Goal: Task Accomplishment & Management: Manage account settings

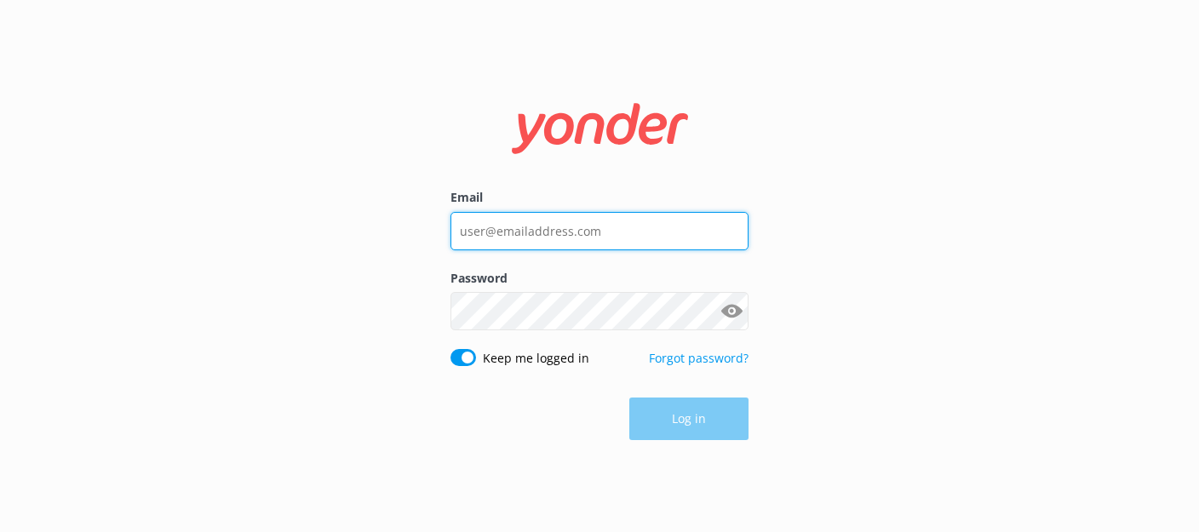
type input "[EMAIL_ADDRESS][DOMAIN_NAME]"
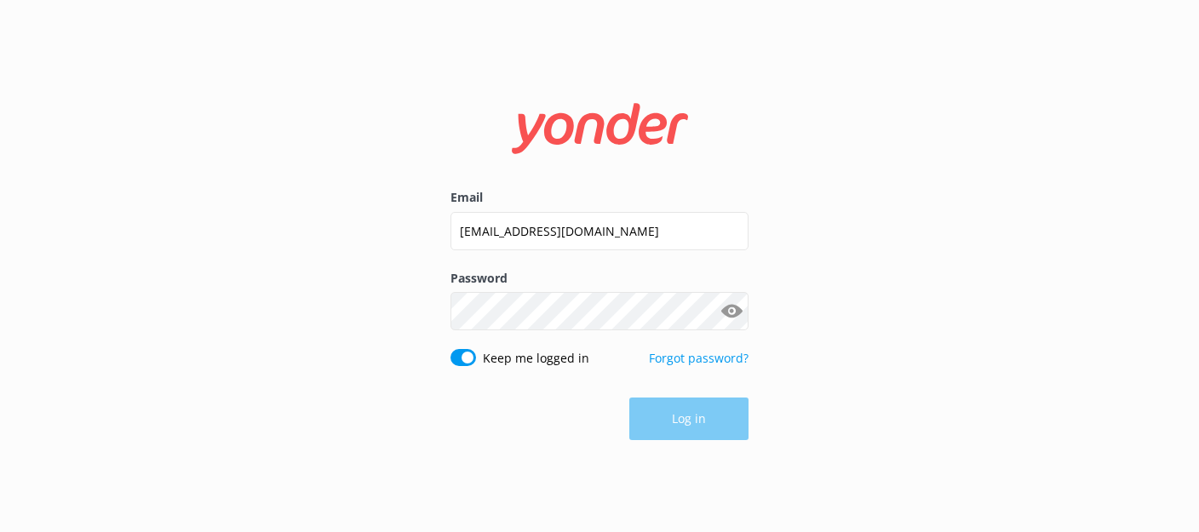
click at [728, 318] on button "Show password" at bounding box center [731, 312] width 34 height 34
click at [697, 430] on button "Log in" at bounding box center [688, 419] width 119 height 43
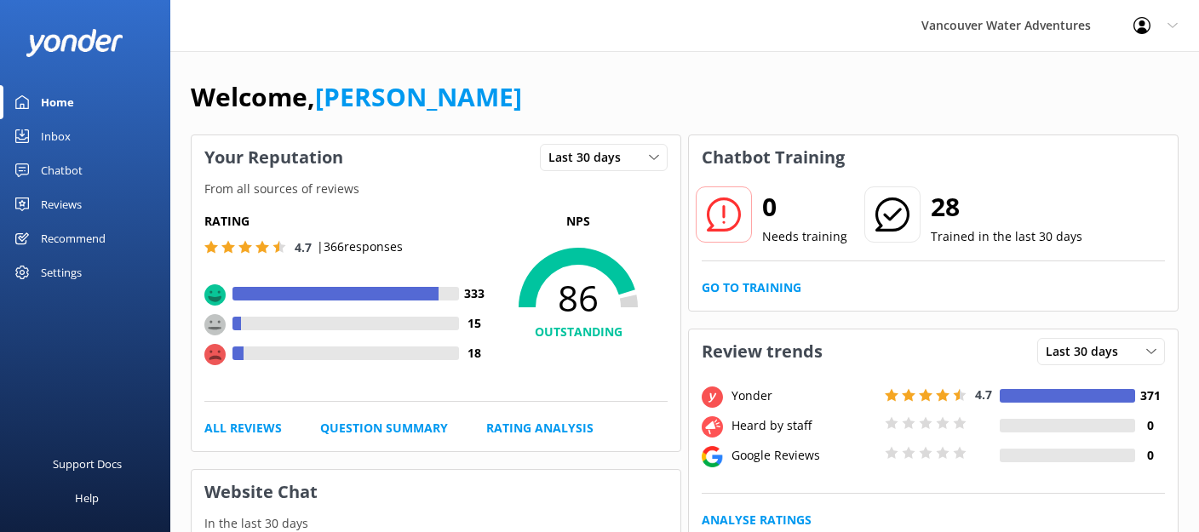
click at [72, 201] on div "Reviews" at bounding box center [61, 204] width 41 height 34
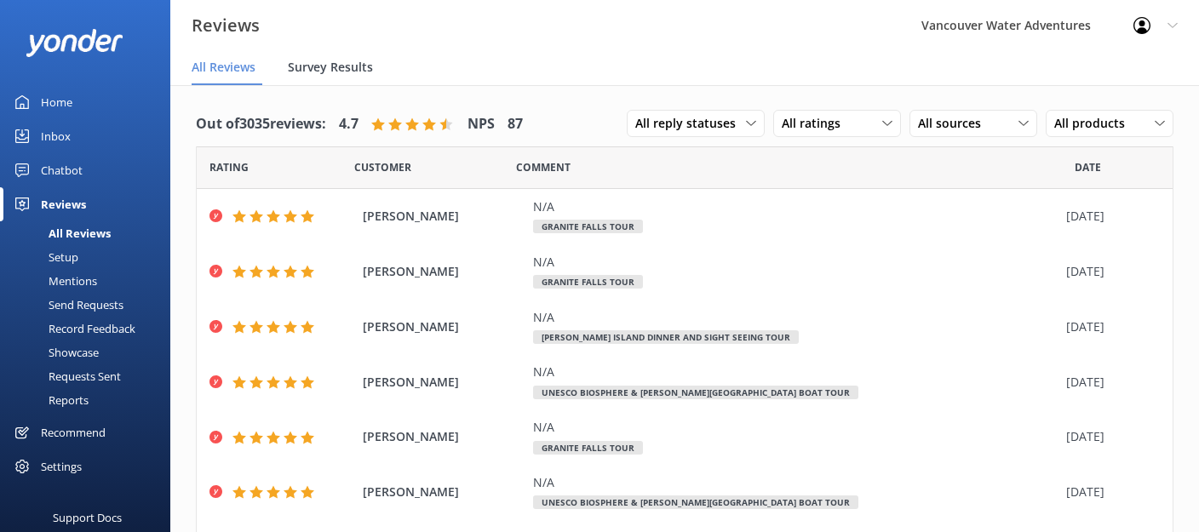
click at [354, 69] on span "Survey Results" at bounding box center [330, 67] width 85 height 17
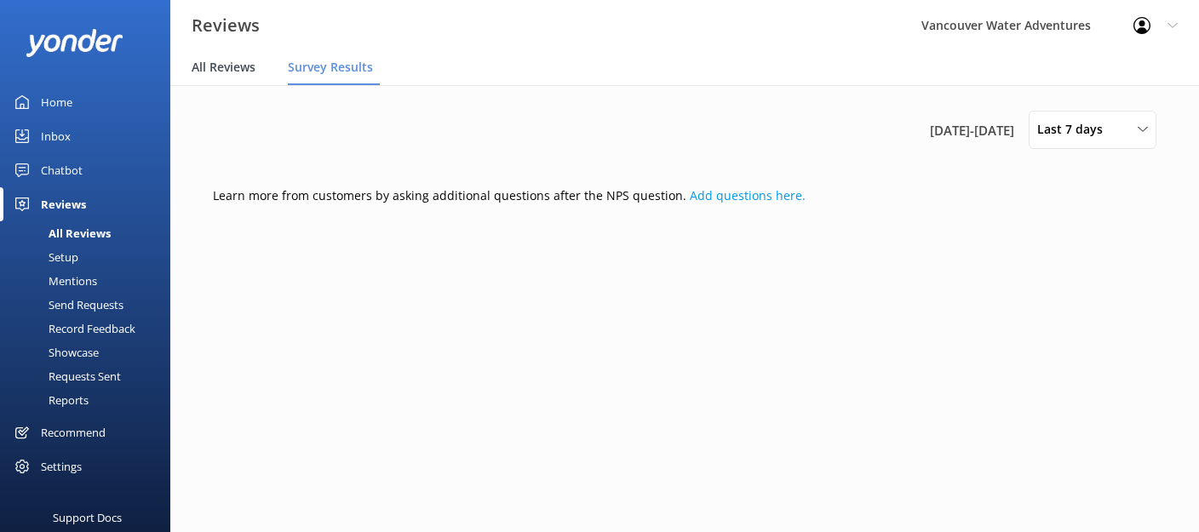
click at [240, 68] on span "All Reviews" at bounding box center [224, 67] width 64 height 17
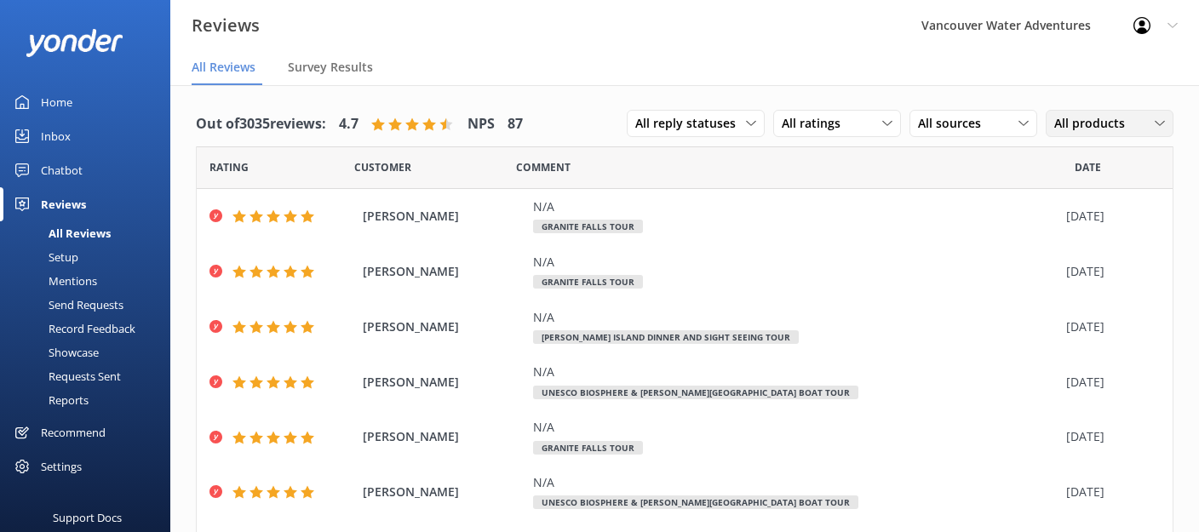
click at [1087, 119] on span "All products" at bounding box center [1094, 123] width 81 height 19
click at [949, 123] on span "All sources" at bounding box center [954, 123] width 73 height 19
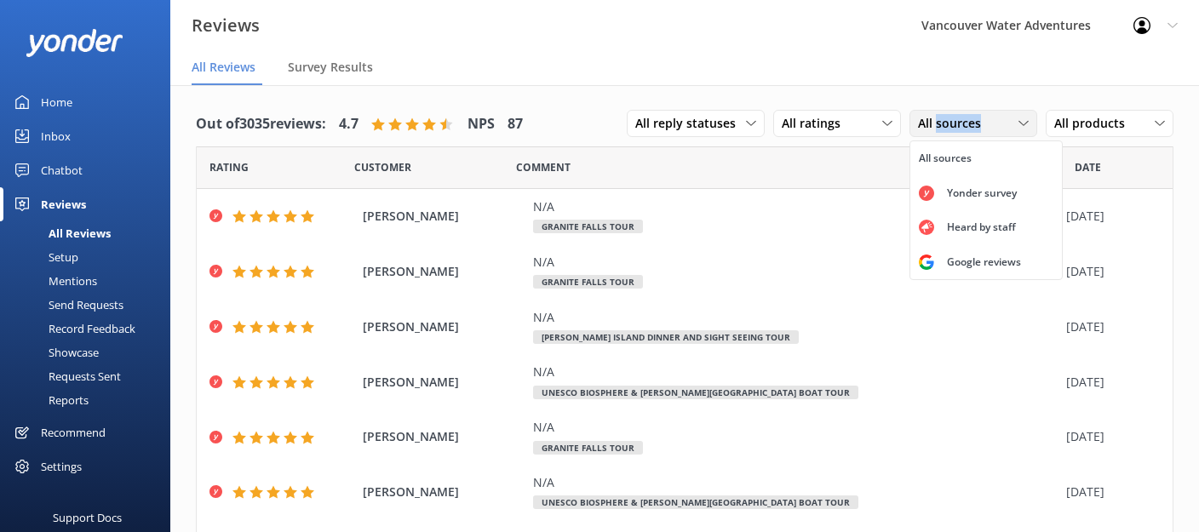
click at [949, 123] on span "All sources" at bounding box center [954, 123] width 73 height 19
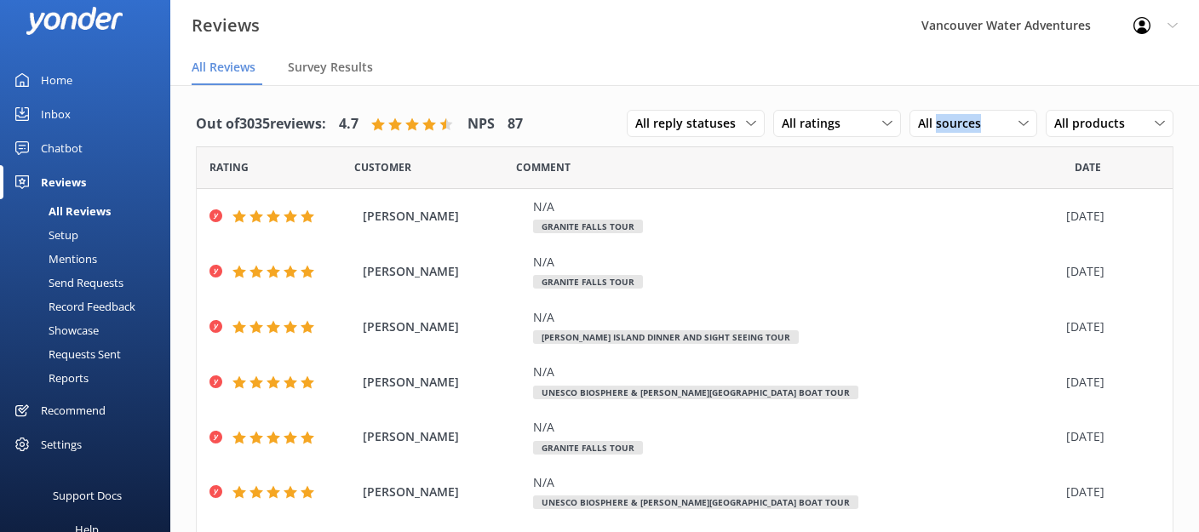
scroll to position [27, 0]
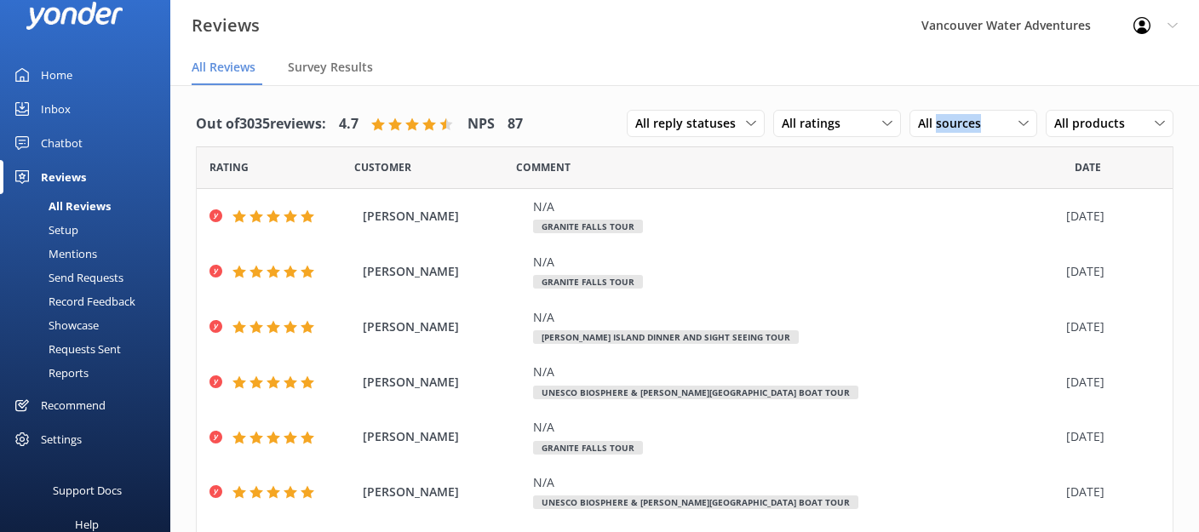
click at [94, 325] on div "Showcase" at bounding box center [54, 325] width 89 height 24
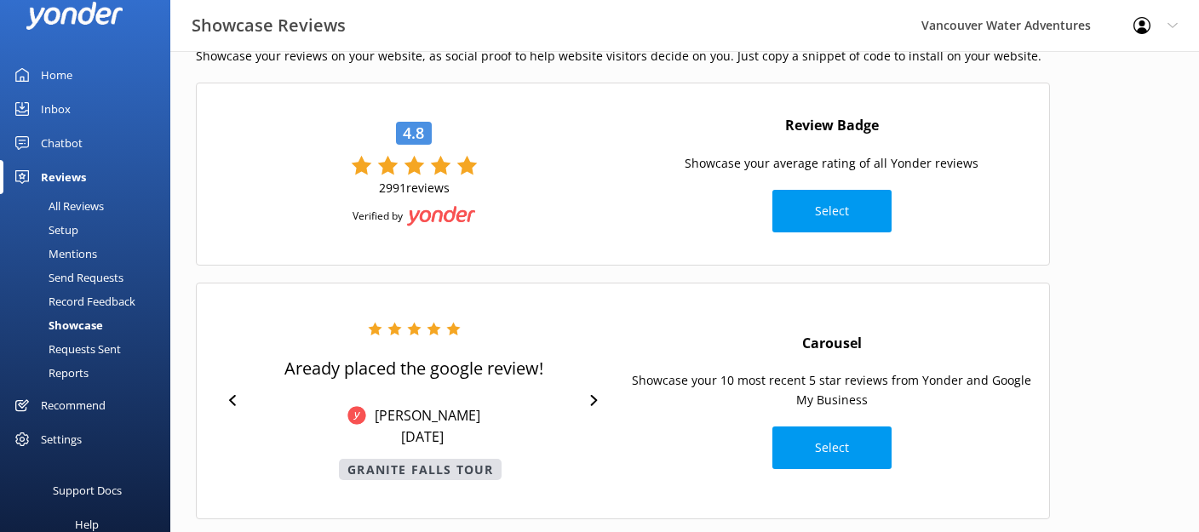
scroll to position [158, 0]
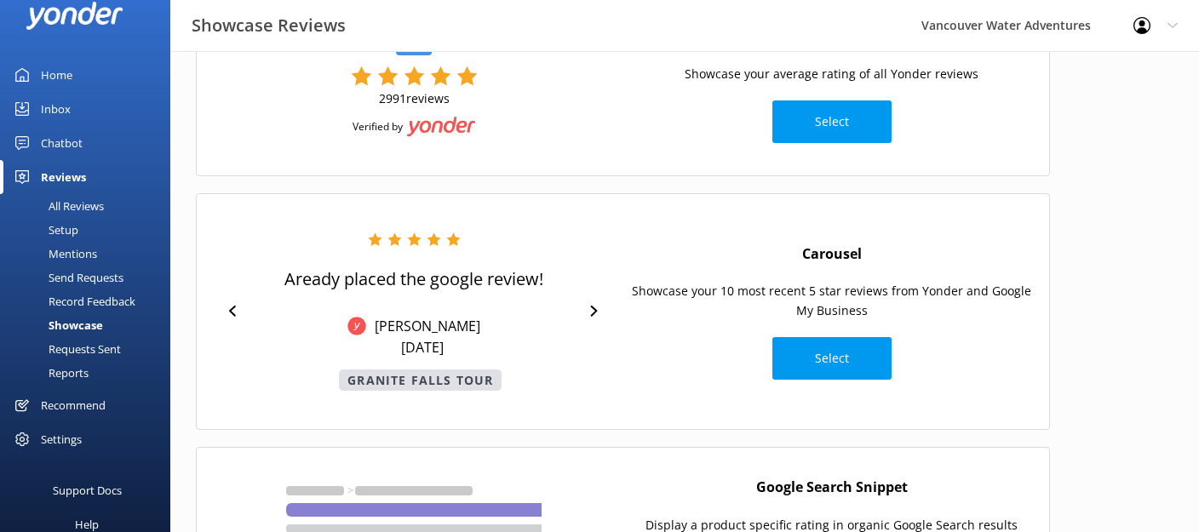
click at [77, 290] on div "Record Feedback" at bounding box center [72, 301] width 125 height 24
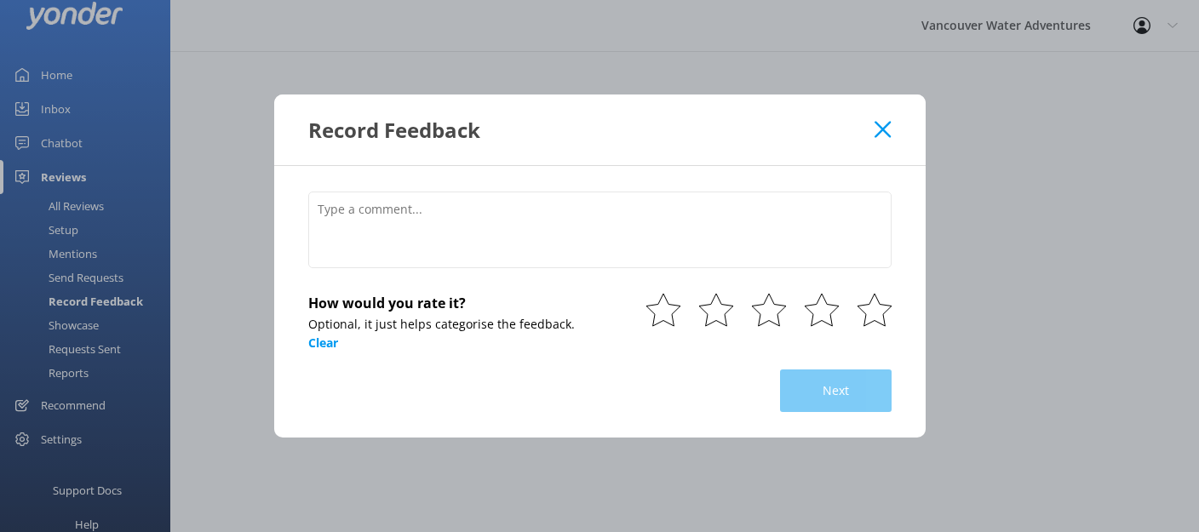
click at [74, 261] on div "Record Feedback How would you rate it? Optional, it just helps categorise the f…" at bounding box center [599, 266] width 1199 height 532
click at [880, 136] on icon at bounding box center [882, 129] width 16 height 17
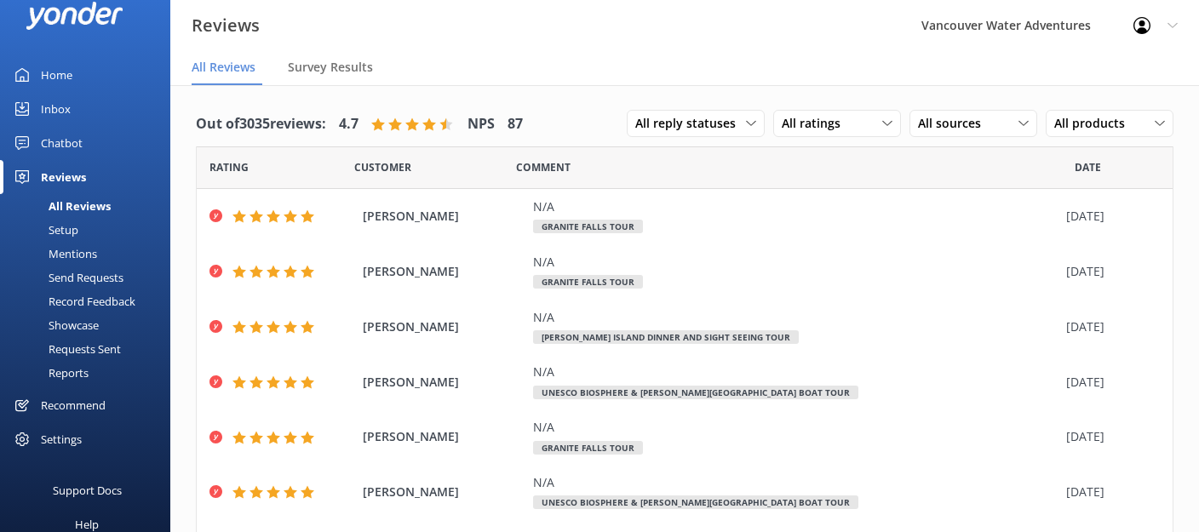
click at [71, 248] on div "Mentions" at bounding box center [53, 254] width 87 height 24
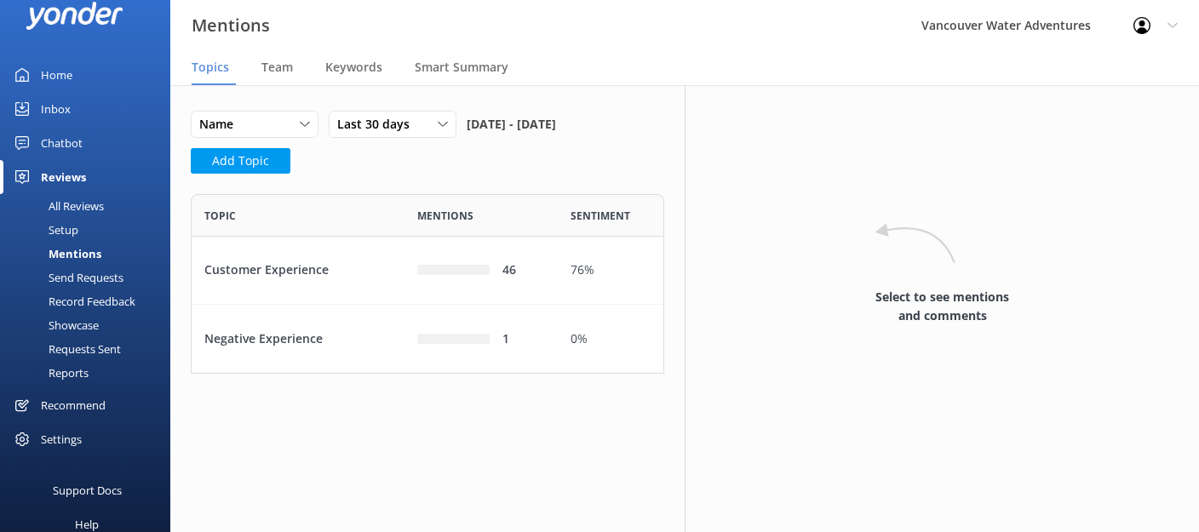
scroll to position [1, 1]
click at [72, 255] on div "Mentions" at bounding box center [55, 254] width 91 height 24
click at [267, 68] on span "Team" at bounding box center [277, 67] width 32 height 17
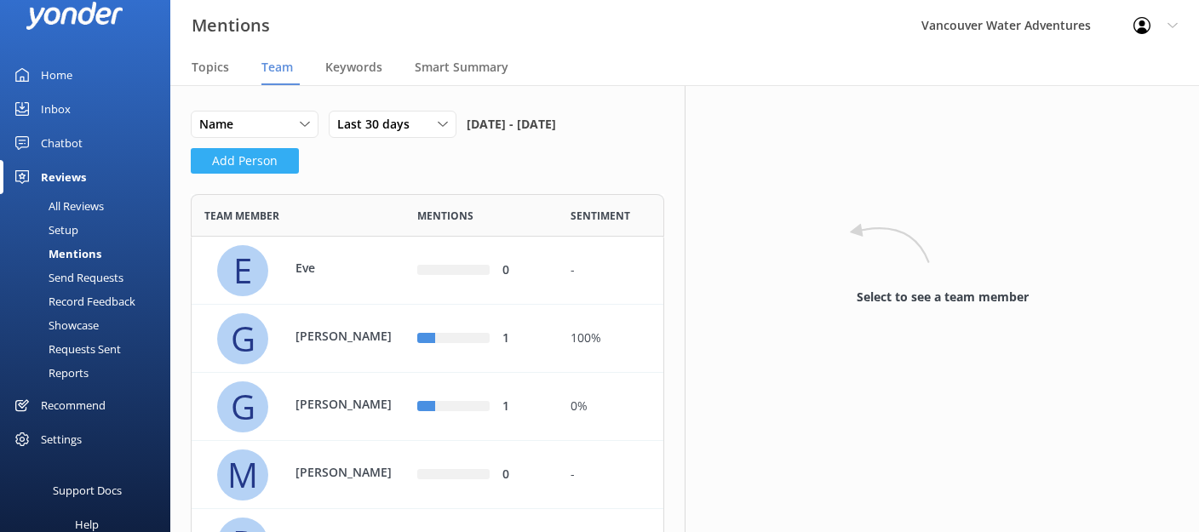
click at [246, 174] on button "Add Person" at bounding box center [245, 161] width 108 height 26
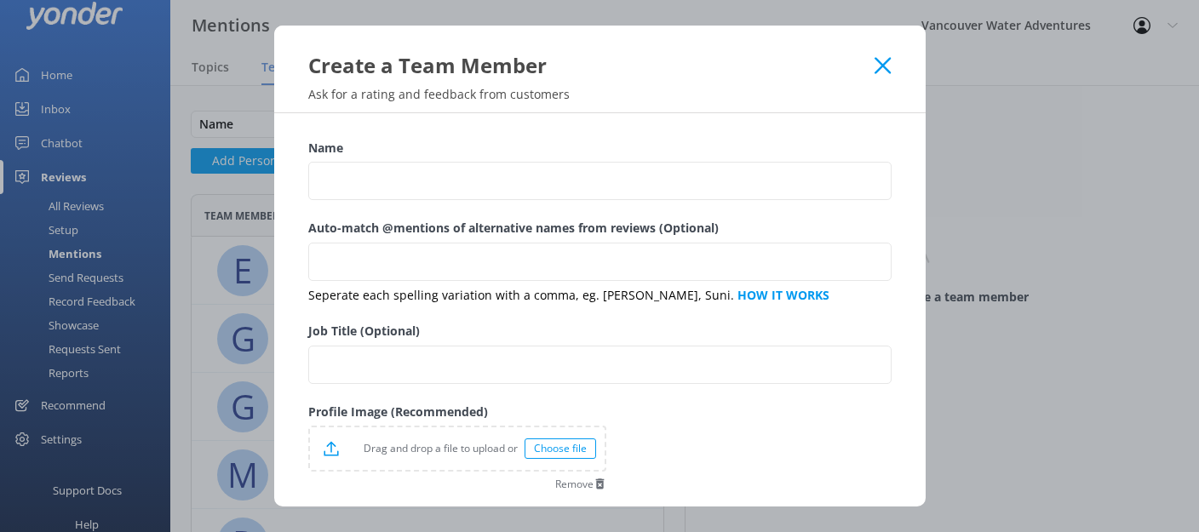
click at [892, 66] on div "Create a Team Member" at bounding box center [599, 53] width 651 height 54
click at [879, 68] on use at bounding box center [882, 65] width 16 height 16
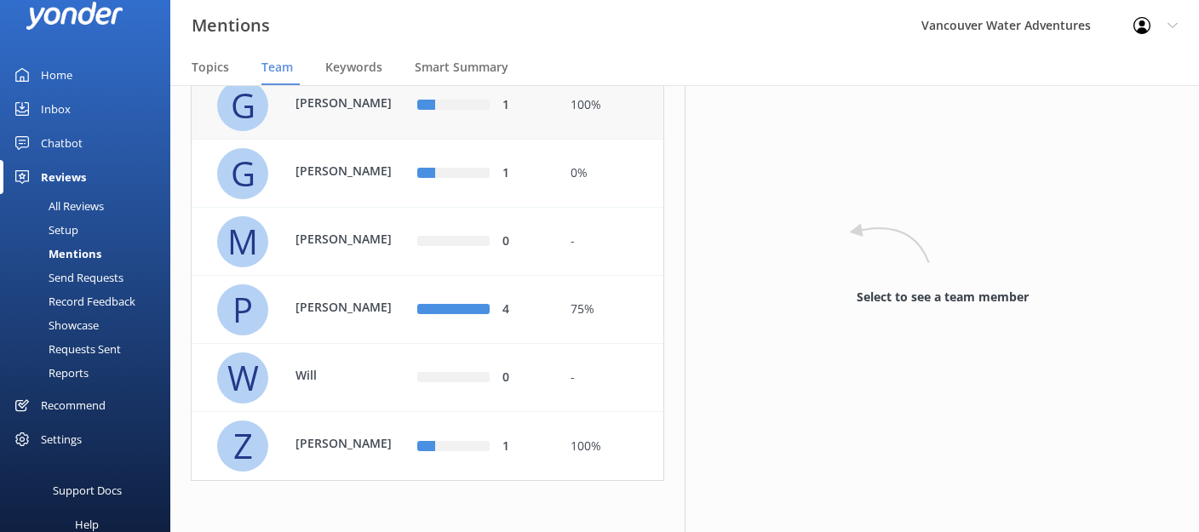
scroll to position [263, 0]
click at [580, 315] on div "75%" at bounding box center [610, 310] width 80 height 19
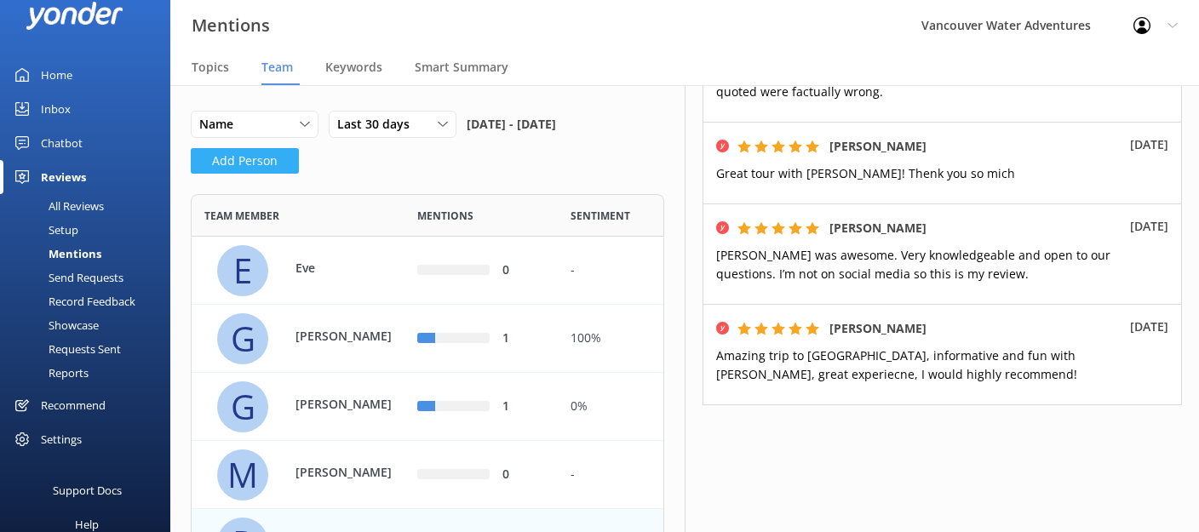
click at [266, 174] on button "Add Person" at bounding box center [245, 161] width 108 height 26
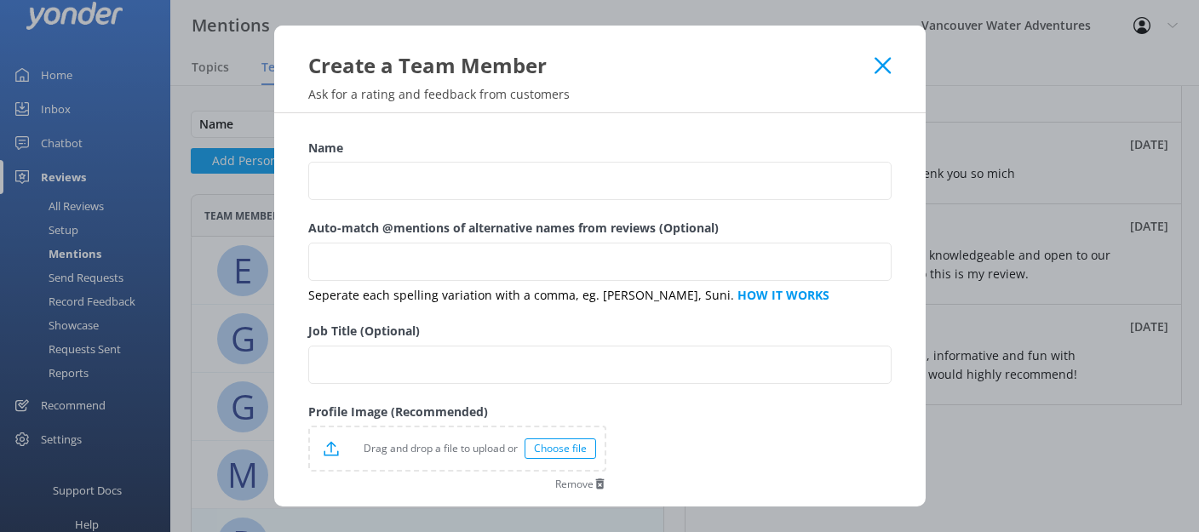
click at [422, 158] on div "Name" at bounding box center [599, 179] width 583 height 80
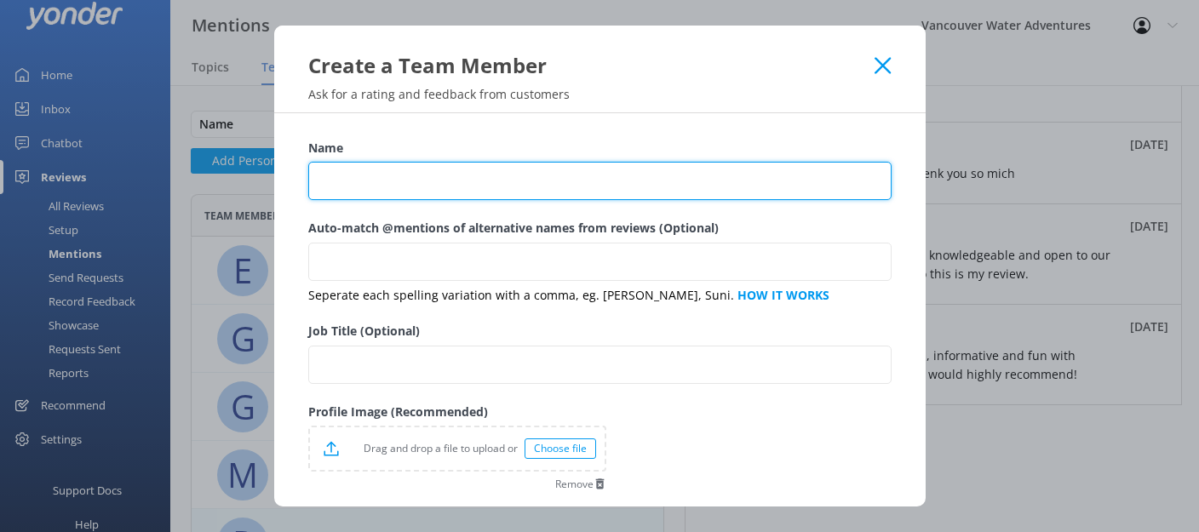
click at [416, 170] on input "Name" at bounding box center [599, 181] width 583 height 38
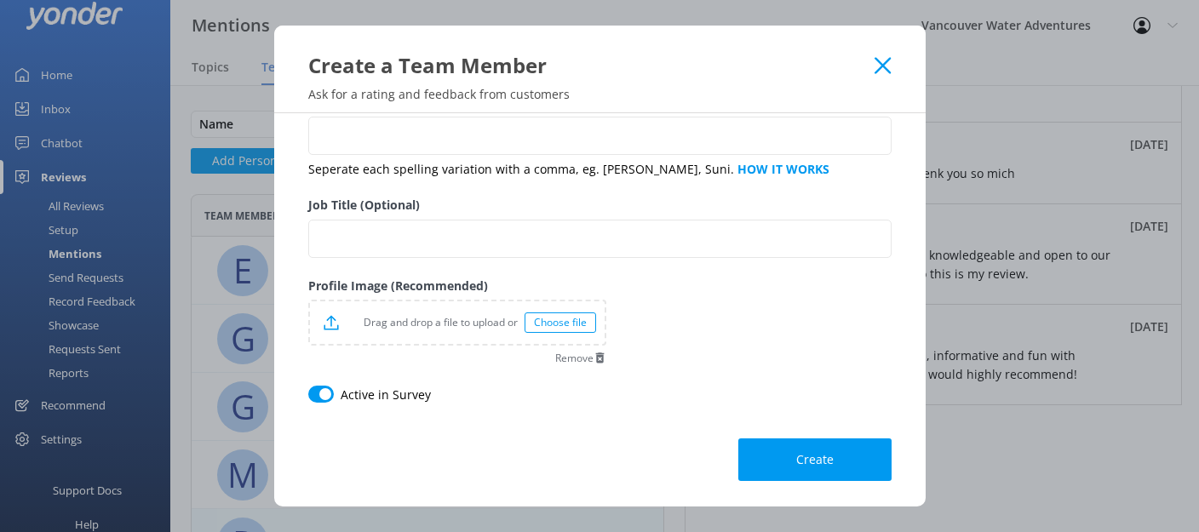
scroll to position [26, 0]
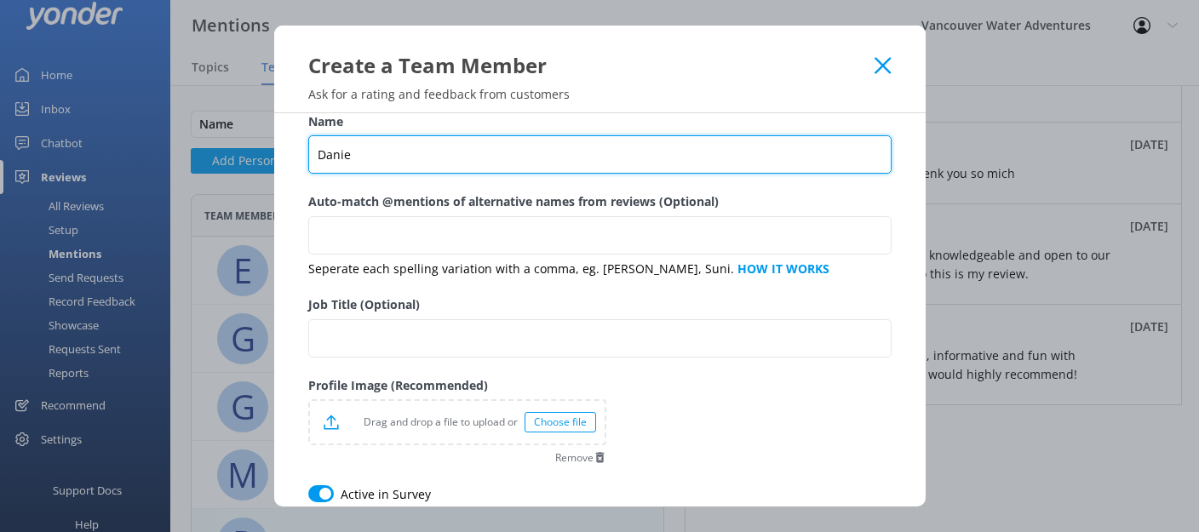
type input "Danie"
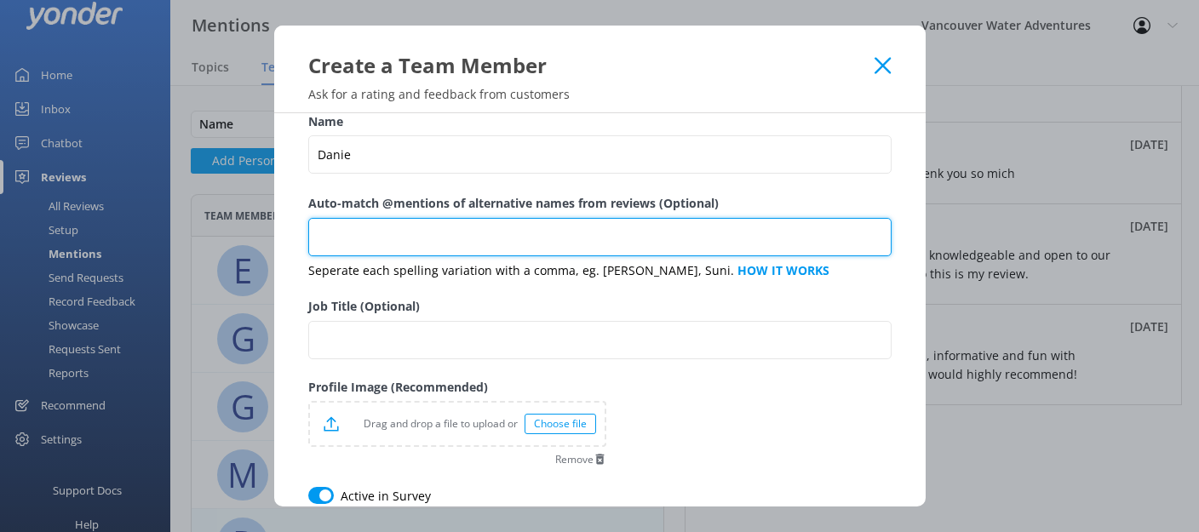
click at [459, 242] on input "Auto-match @mentions of alternative names from reviews (Optional)" at bounding box center [599, 237] width 583 height 38
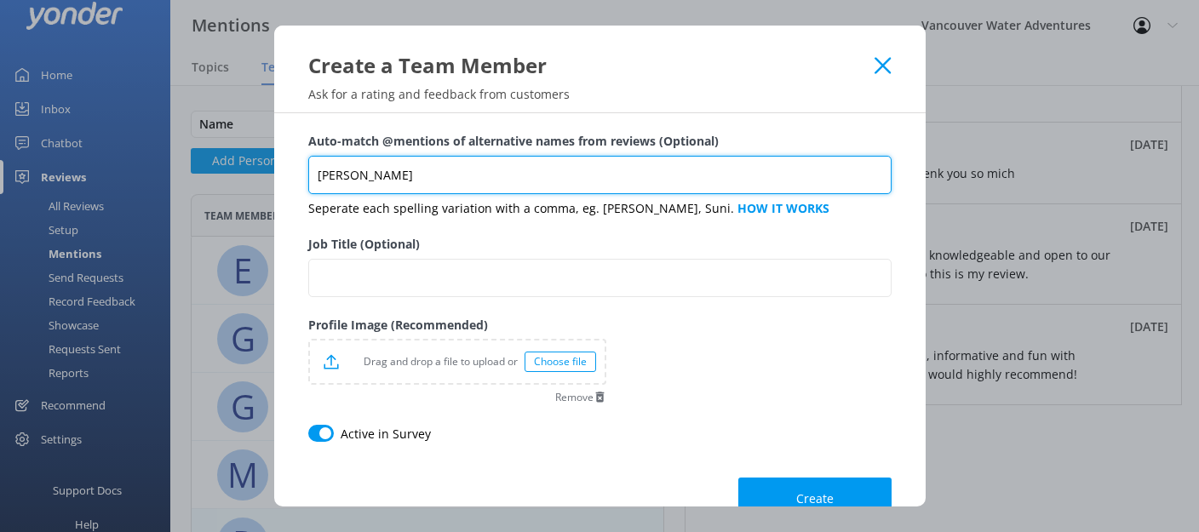
scroll to position [128, 0]
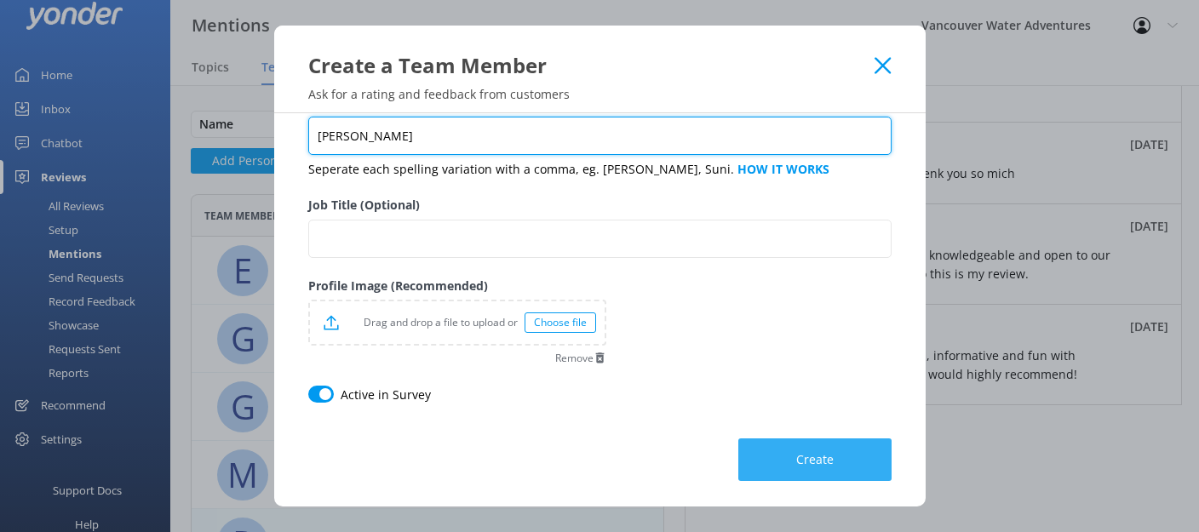
type input "[PERSON_NAME]"
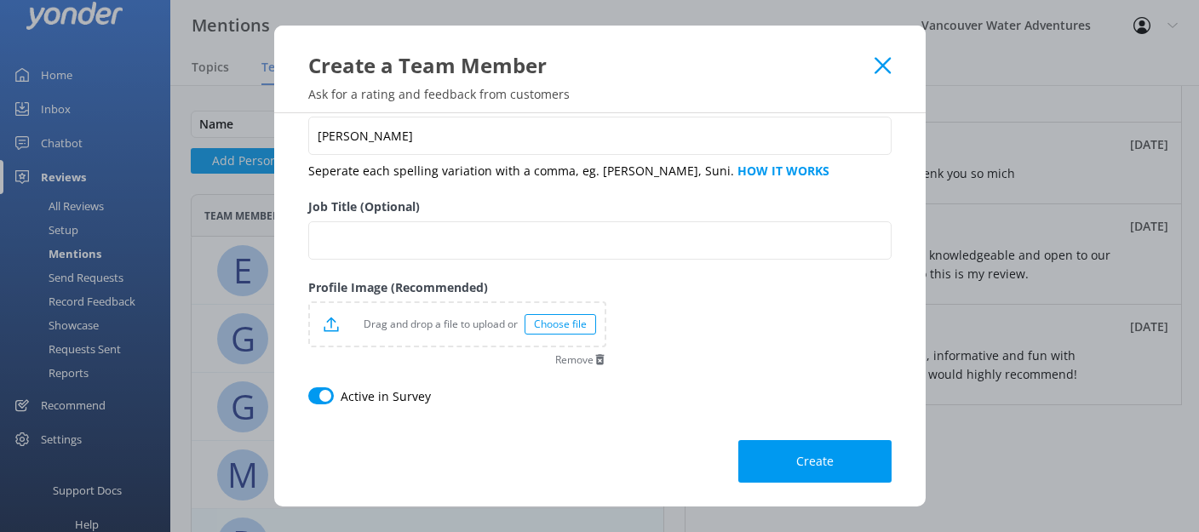
drag, startPoint x: 790, startPoint y: 461, endPoint x: 777, endPoint y: 369, distance: 92.8
click at [777, 369] on form "Name [PERSON_NAME] Auto-match @mentions of alternative names from reviews (Opti…" at bounding box center [599, 247] width 583 height 472
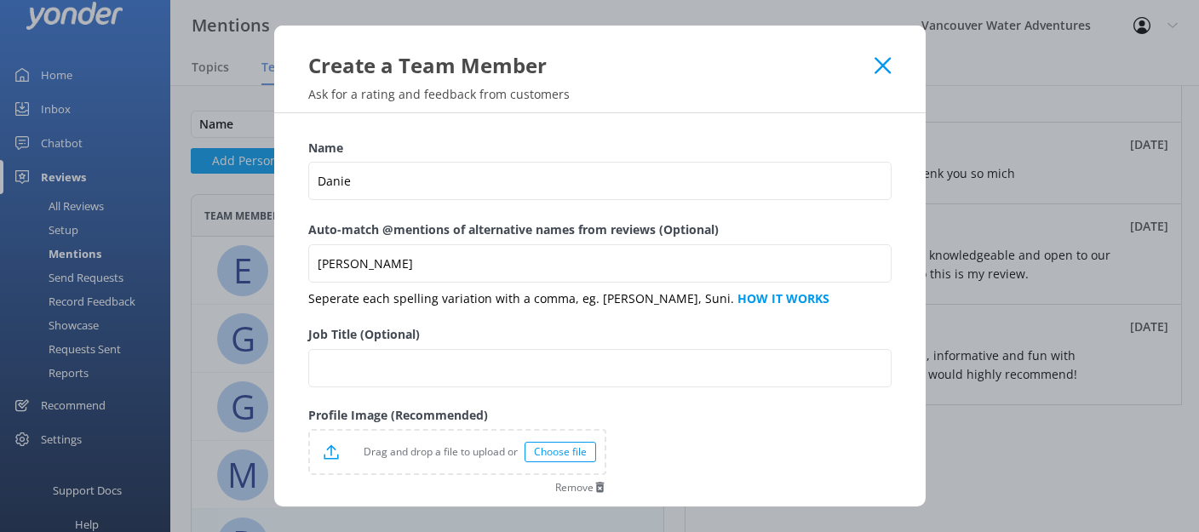
scroll to position [129, 0]
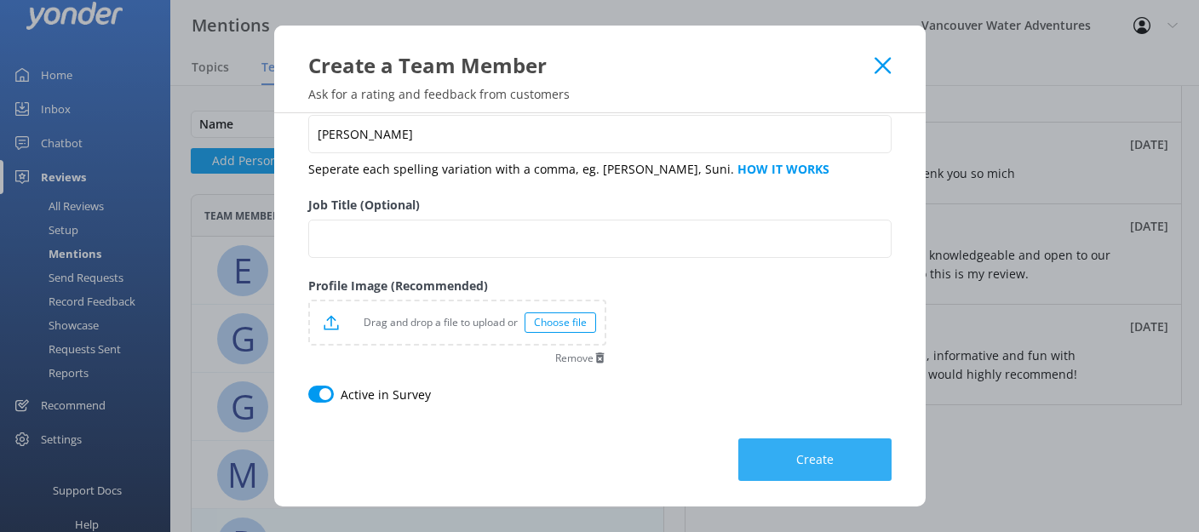
click at [782, 461] on button "Create" at bounding box center [814, 460] width 153 height 43
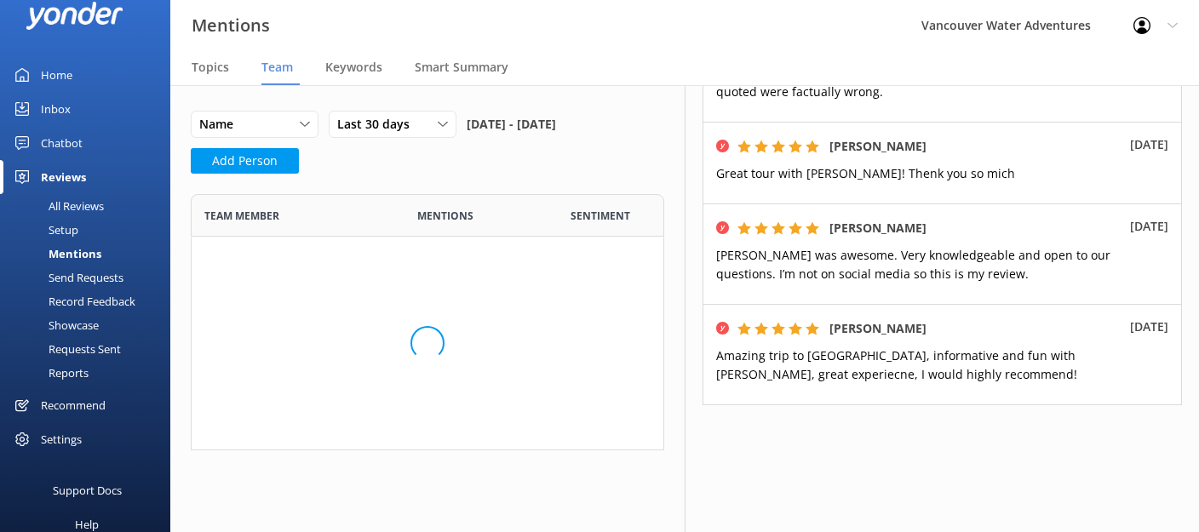
scroll to position [0, 0]
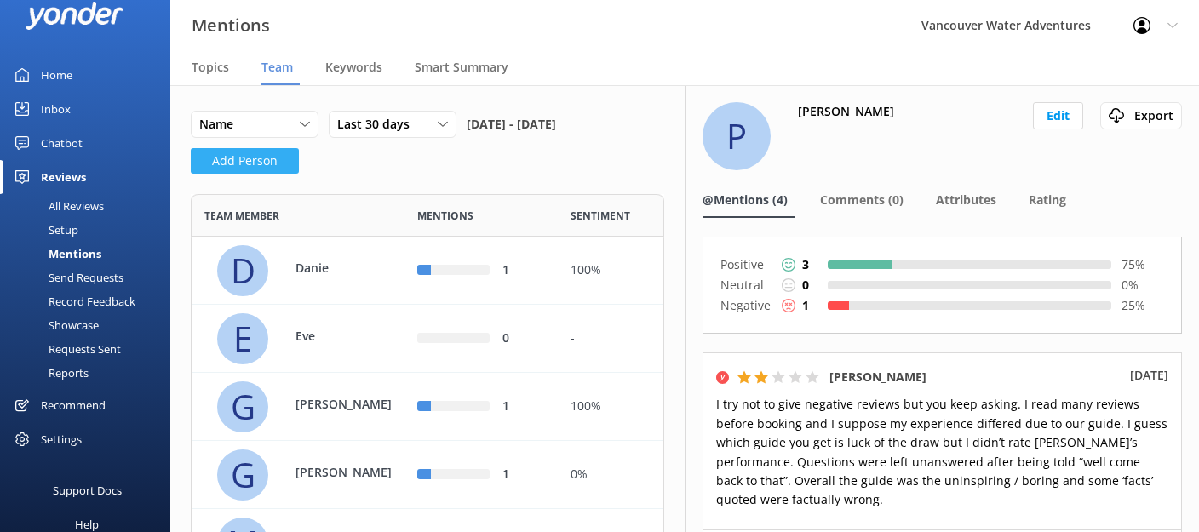
click at [284, 174] on button "Add Person" at bounding box center [245, 161] width 108 height 26
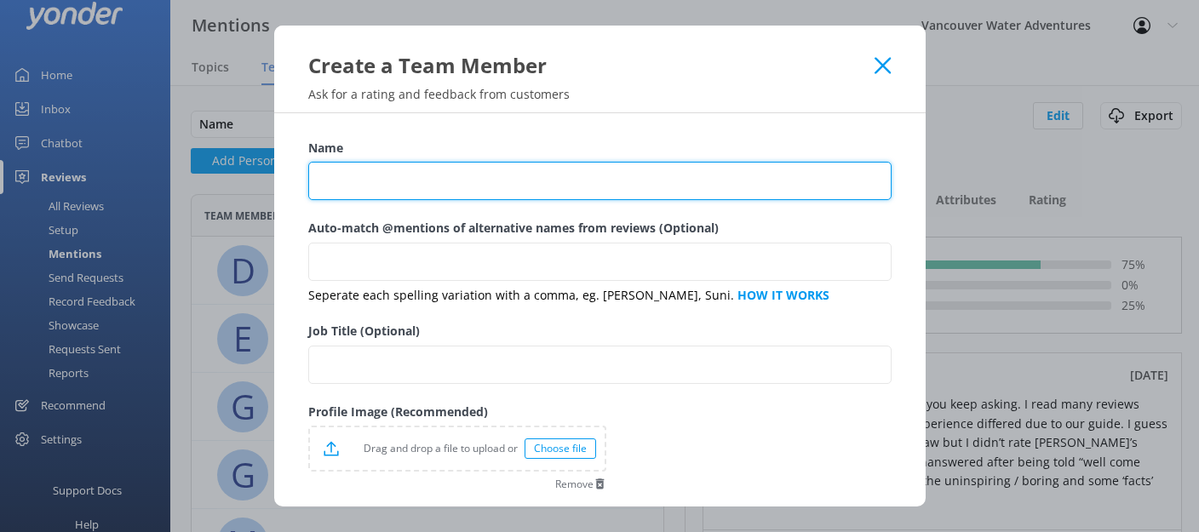
click at [510, 175] on input "Name" at bounding box center [599, 181] width 583 height 38
type input "Jack"
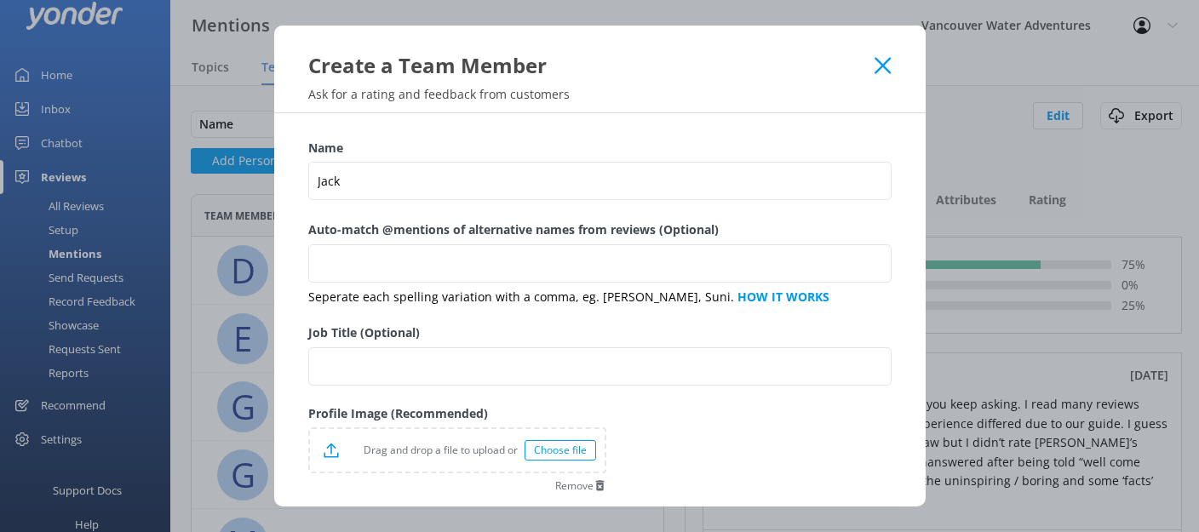
click at [882, 70] on icon at bounding box center [882, 65] width 16 height 17
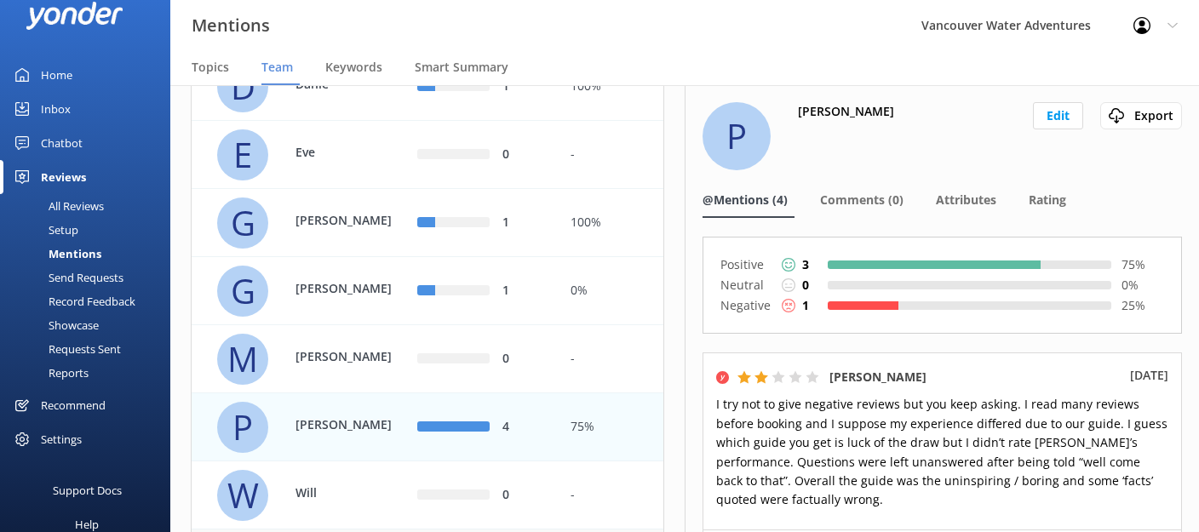
scroll to position [26, 0]
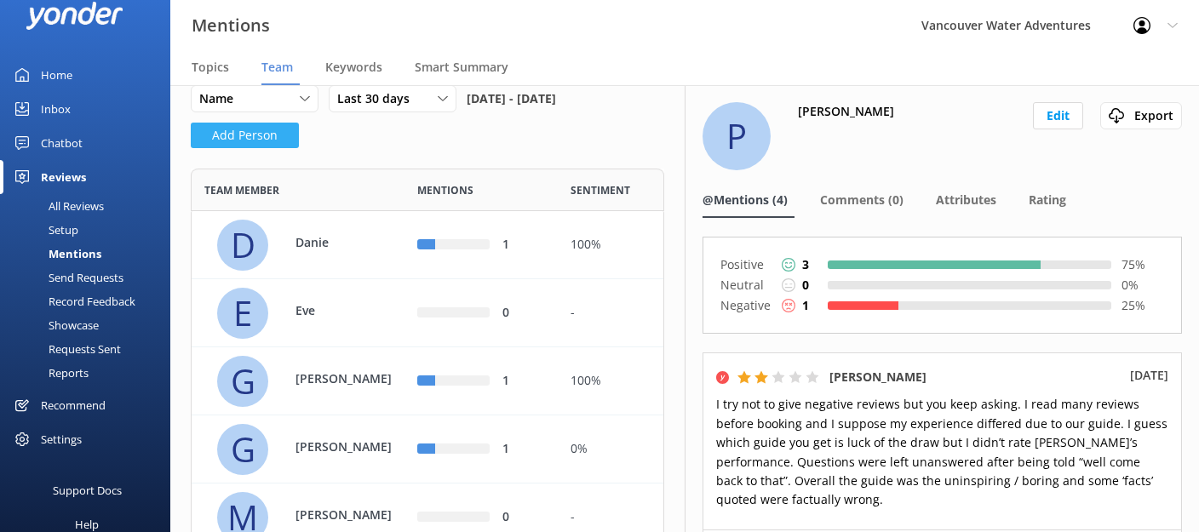
click at [250, 148] on button "Add Person" at bounding box center [245, 136] width 108 height 26
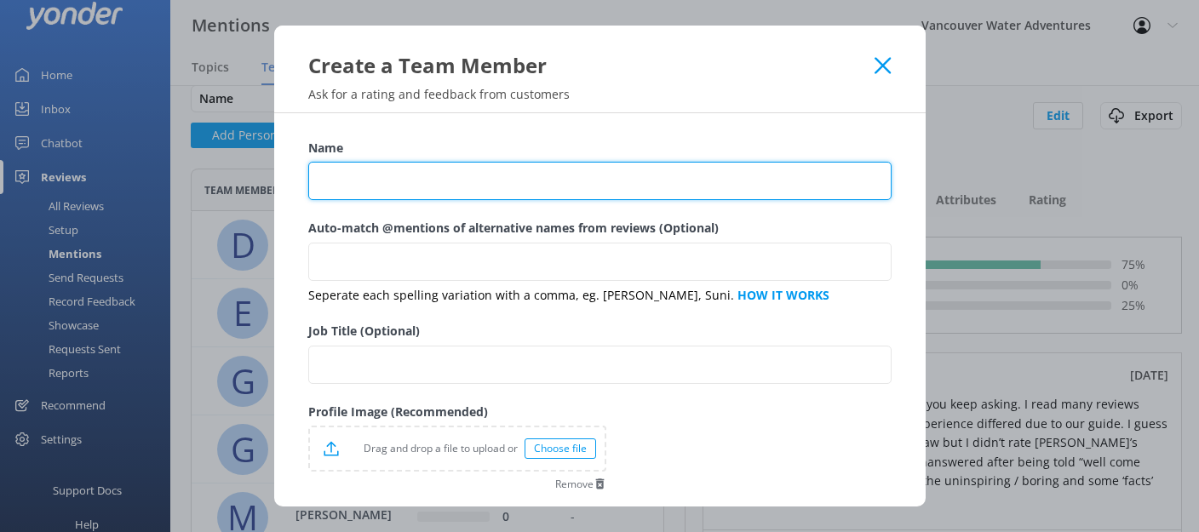
click at [567, 186] on input "Name" at bounding box center [599, 181] width 583 height 38
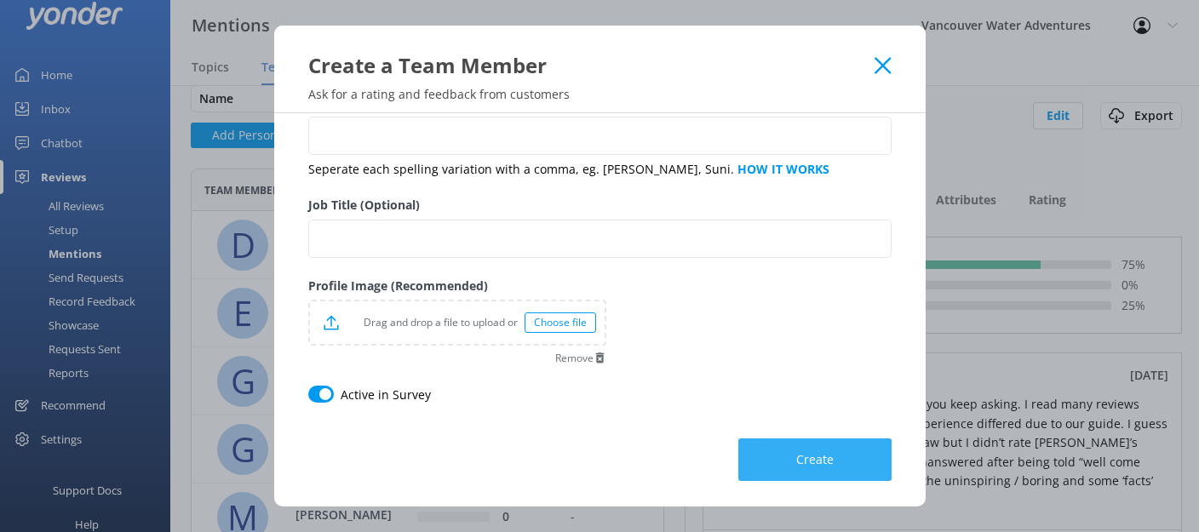
type input "Jack"
click at [822, 464] on span "Create" at bounding box center [814, 459] width 37 height 17
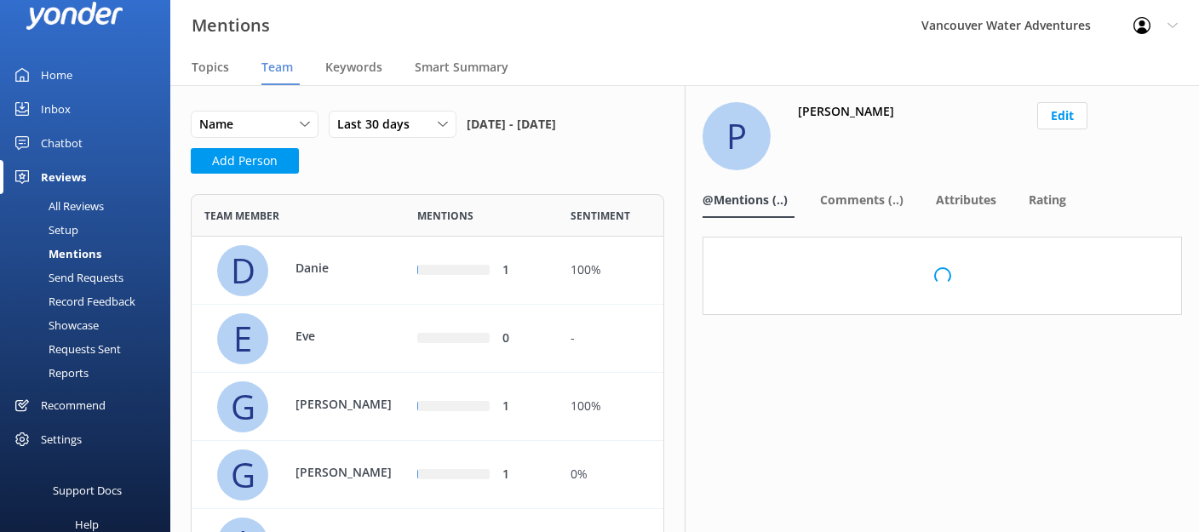
scroll to position [0, 0]
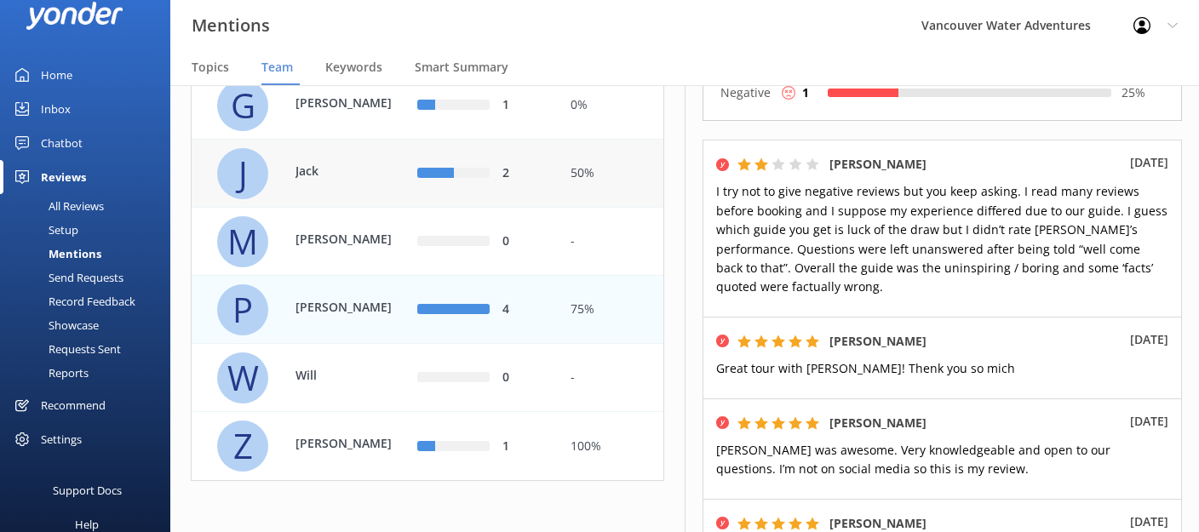
click at [410, 187] on div "2" at bounding box center [480, 174] width 153 height 68
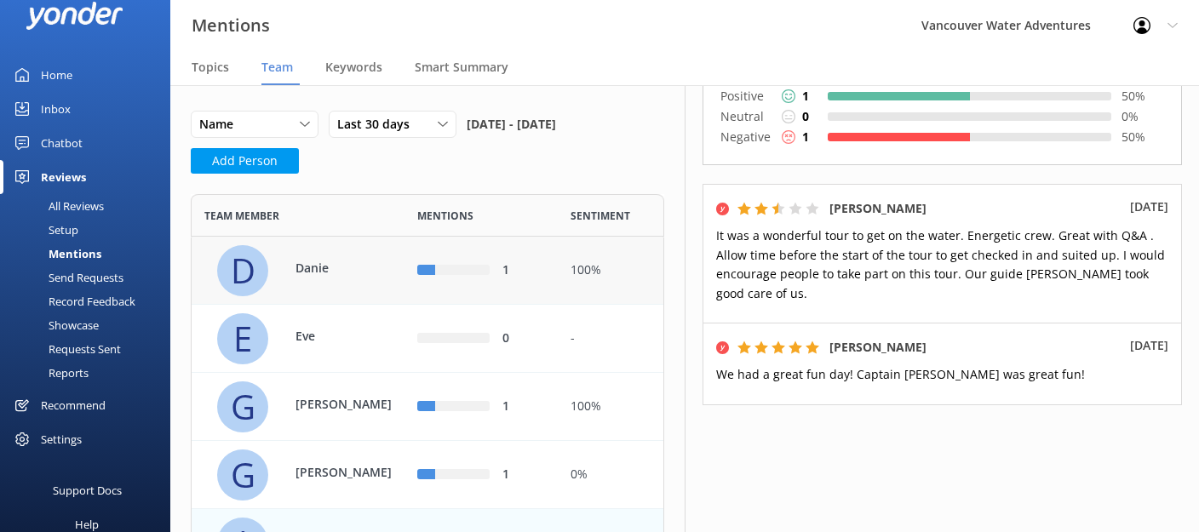
click at [531, 280] on div "1" at bounding box center [523, 270] width 43 height 19
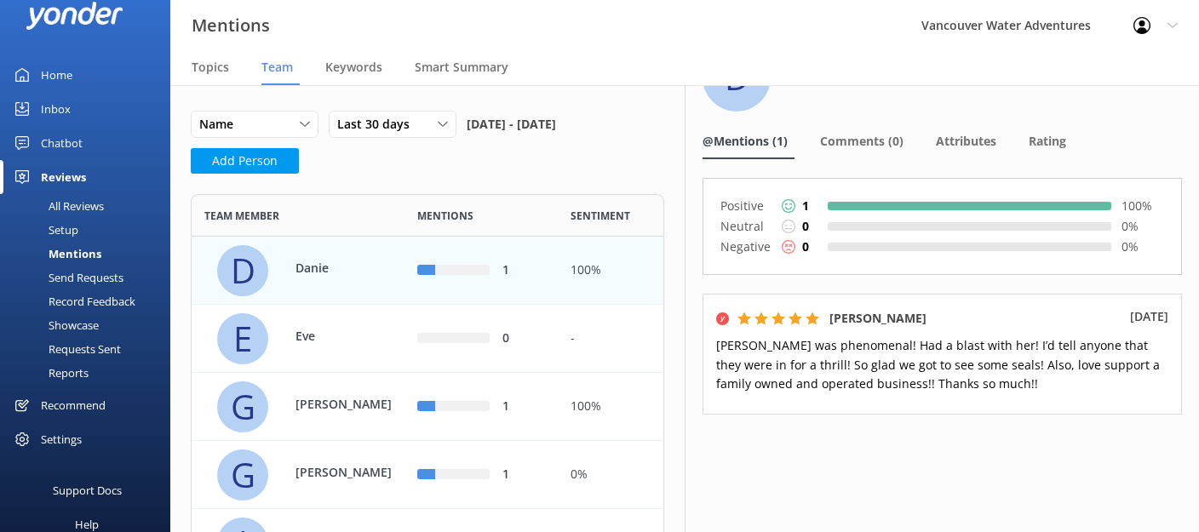
scroll to position [73, 0]
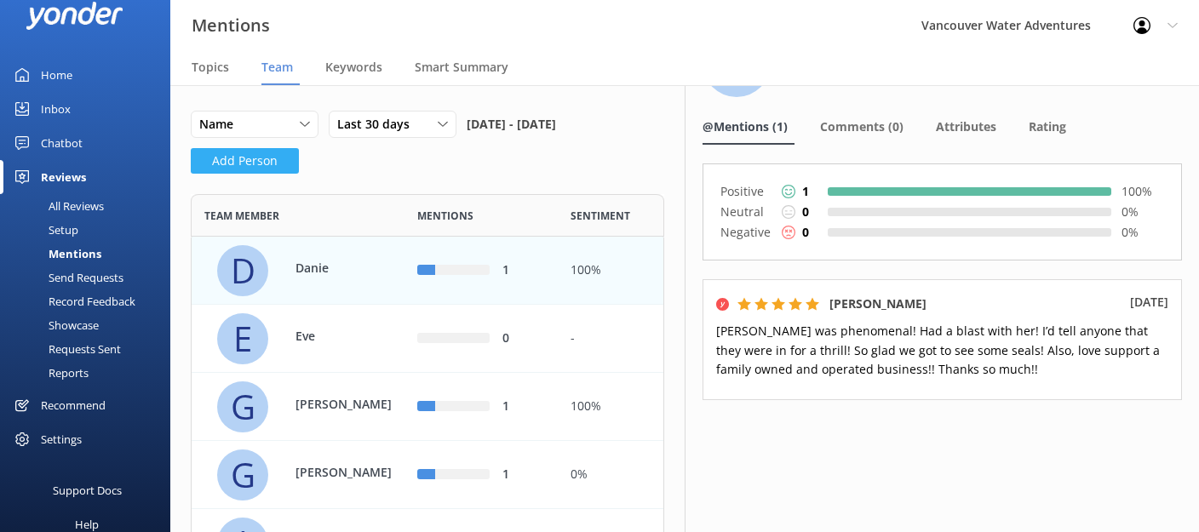
click at [266, 174] on button "Add Person" at bounding box center [245, 161] width 108 height 26
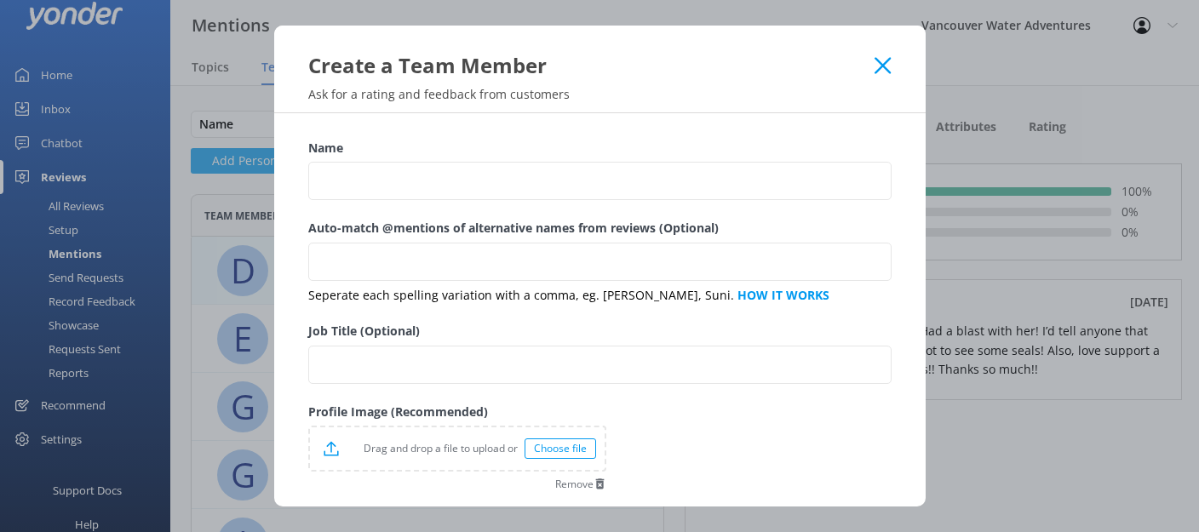
click at [266, 184] on div "Create a Team Member Ask for a rating and feedback from customers Name Auto-mat…" at bounding box center [599, 266] width 1199 height 532
click at [874, 60] on div "Create a Team Member" at bounding box center [591, 65] width 567 height 28
click at [886, 72] on icon at bounding box center [882, 65] width 16 height 17
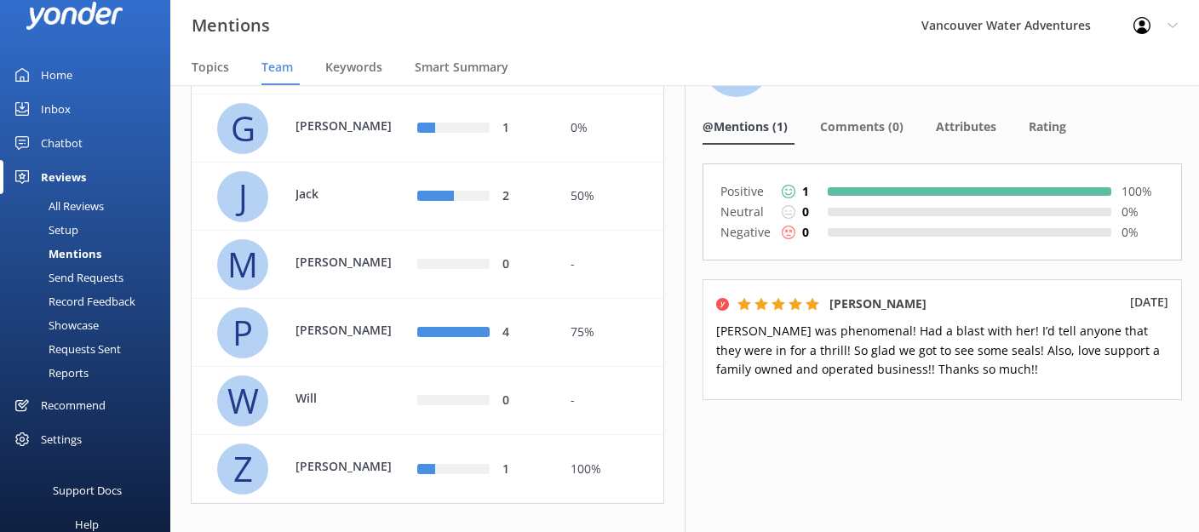
scroll to position [399, 0]
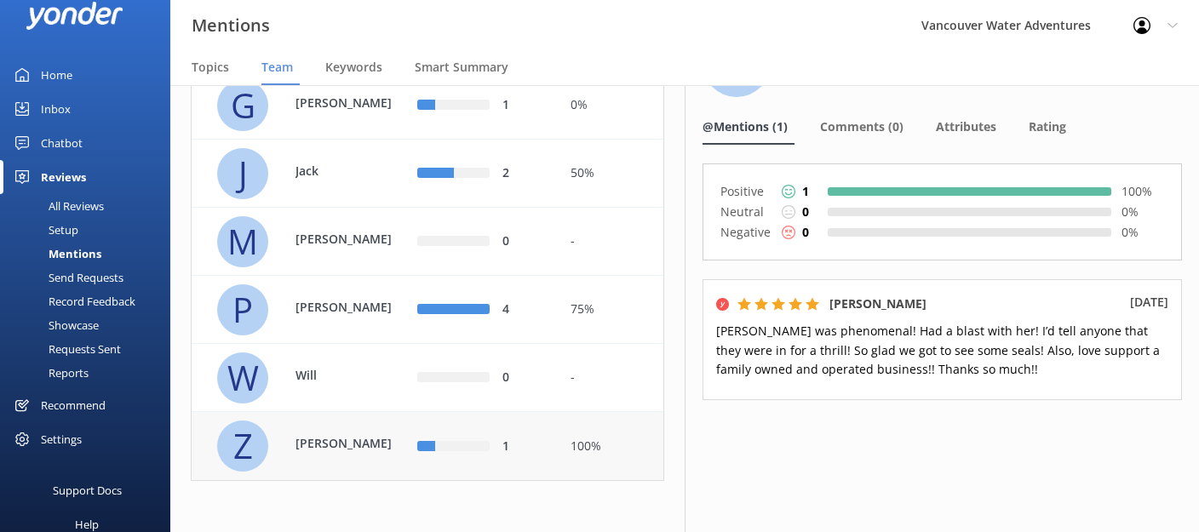
click at [536, 447] on div "1" at bounding box center [523, 446] width 43 height 19
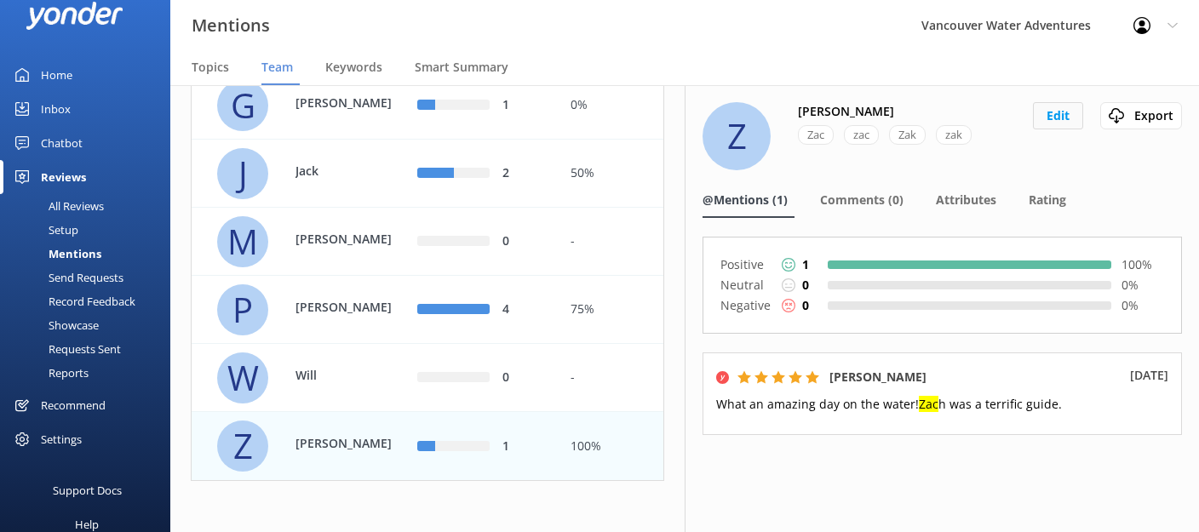
click at [1046, 122] on button "Edit" at bounding box center [1058, 115] width 50 height 27
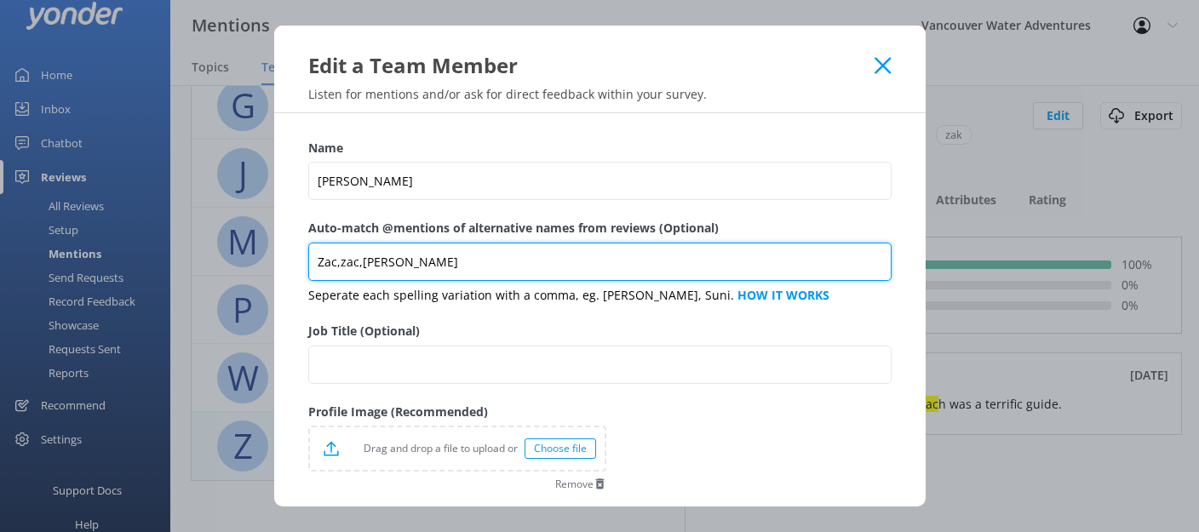
click at [433, 265] on input "Zac,zac,[PERSON_NAME]" at bounding box center [599, 262] width 583 height 38
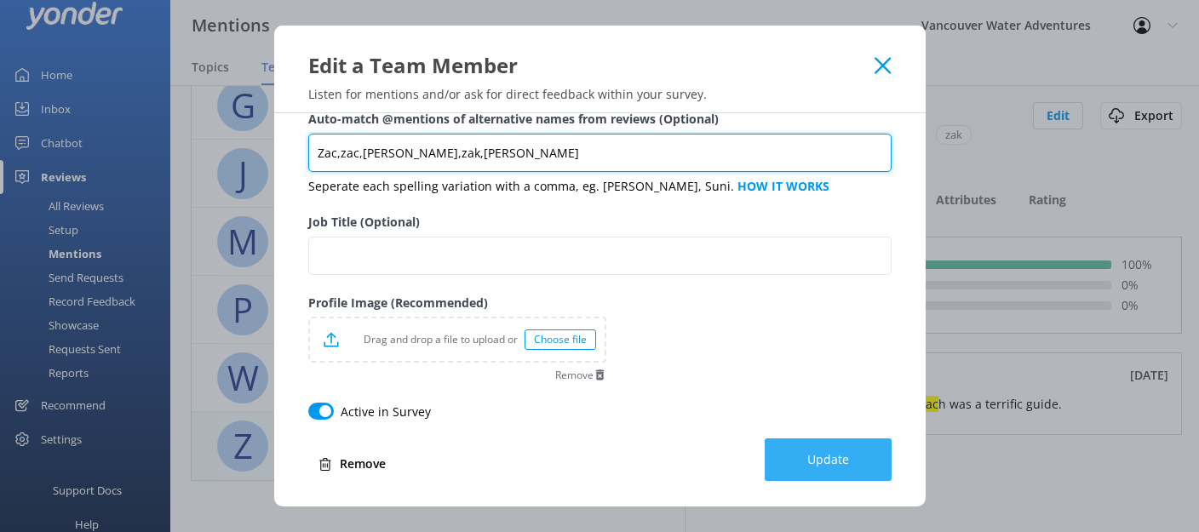
type input "Zac,zac,[PERSON_NAME],zak,[PERSON_NAME]"
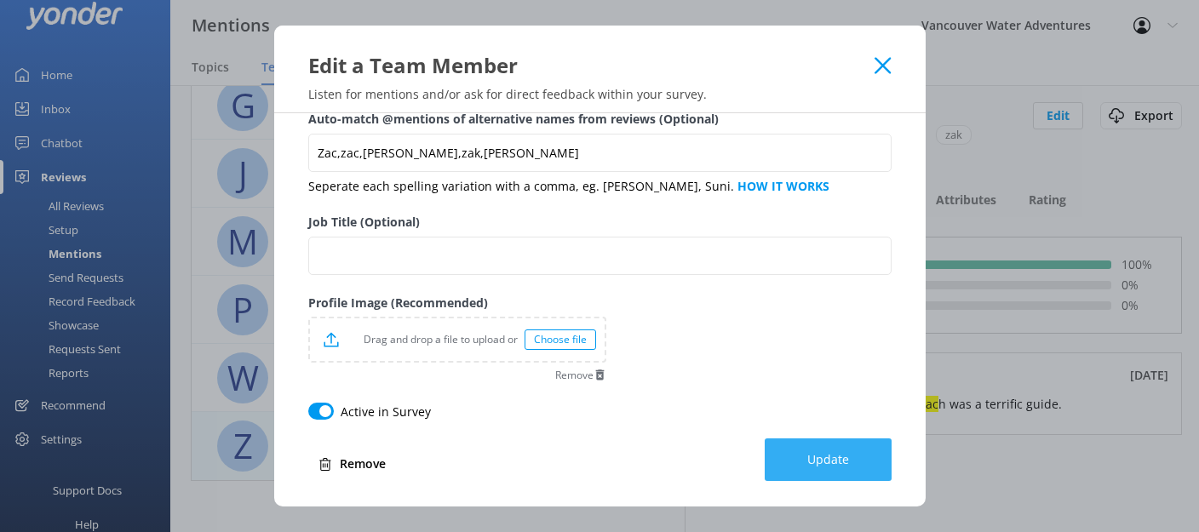
click at [816, 453] on span "Update" at bounding box center [828, 459] width 42 height 17
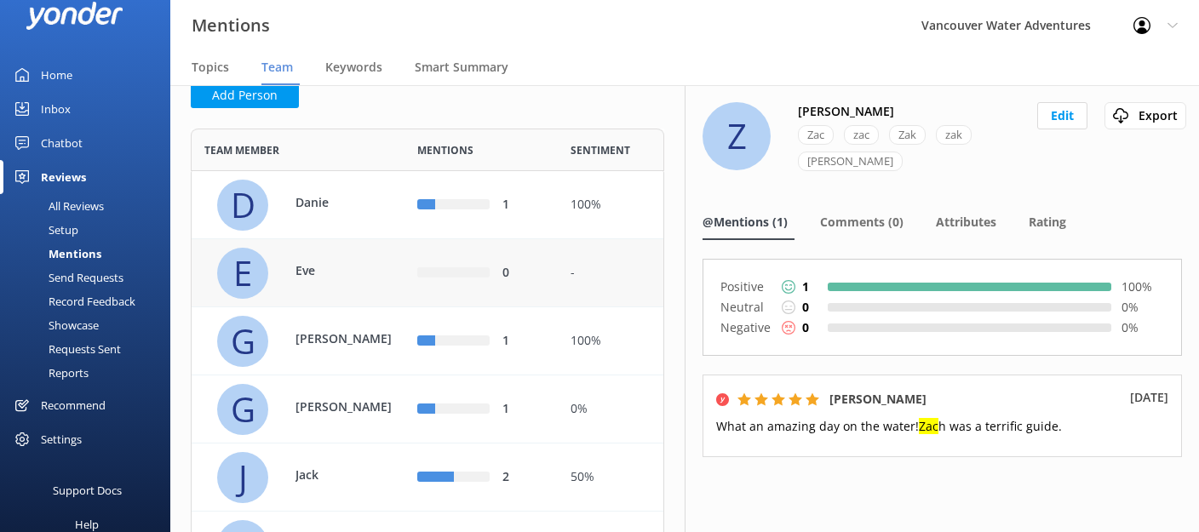
scroll to position [0, 0]
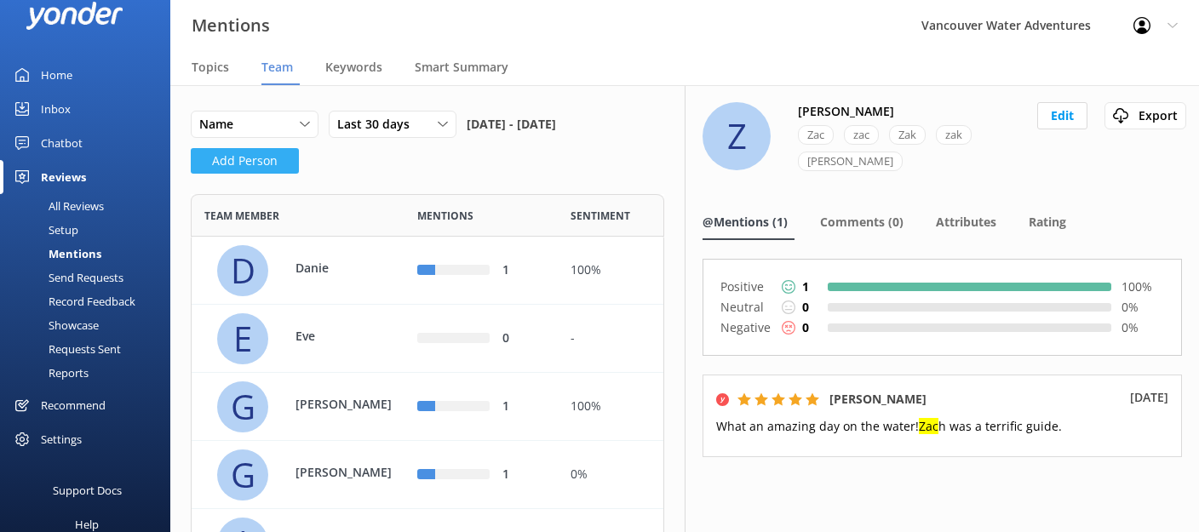
click at [283, 174] on button "Add Person" at bounding box center [245, 161] width 108 height 26
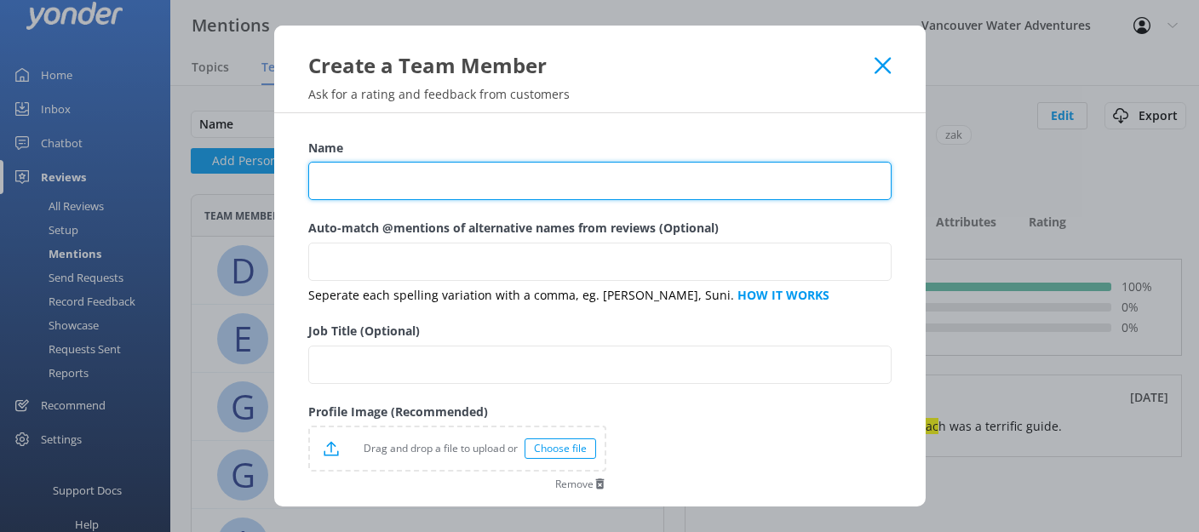
click at [561, 191] on input "Name" at bounding box center [599, 181] width 583 height 38
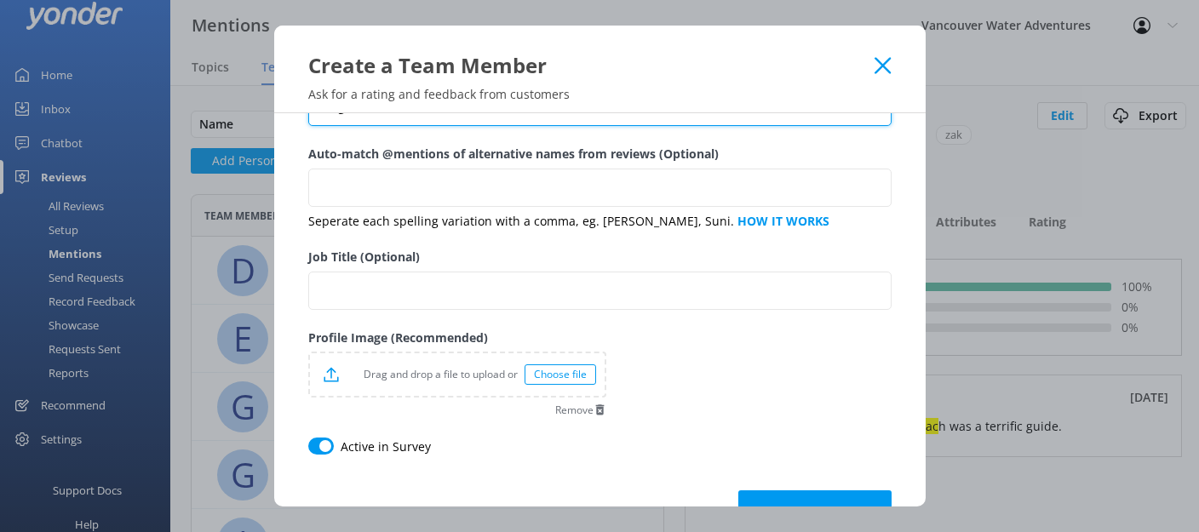
scroll to position [49, 0]
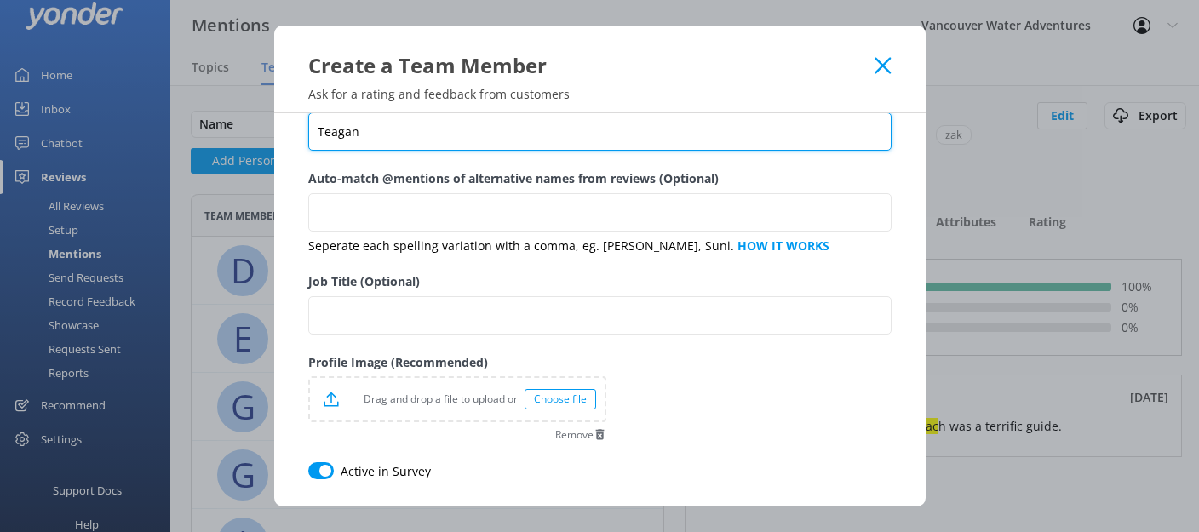
type input "Teagan"
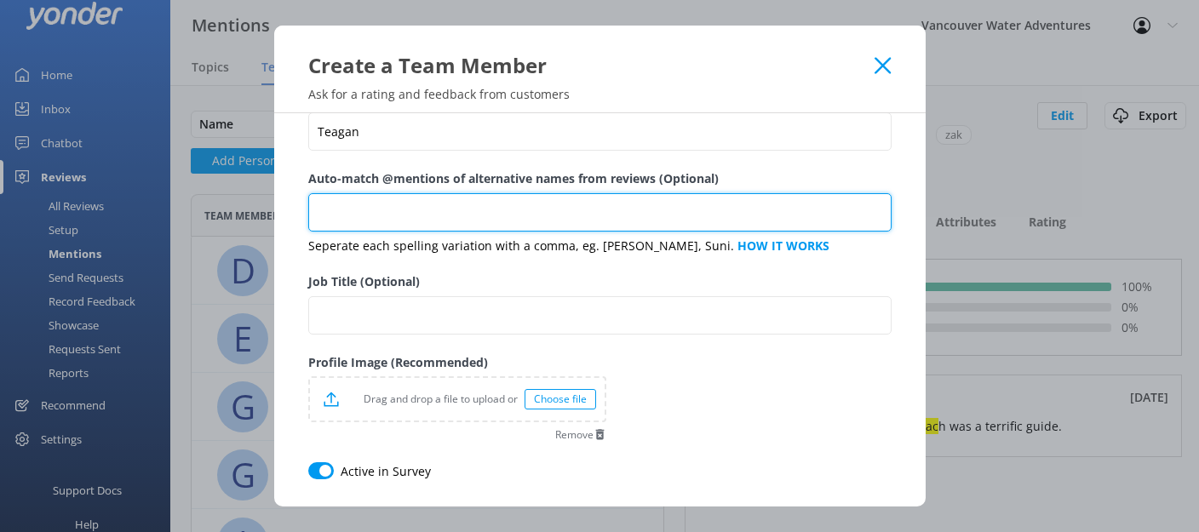
click at [484, 209] on input "Auto-match @mentions of alternative names from reviews (Optional)" at bounding box center [599, 212] width 583 height 38
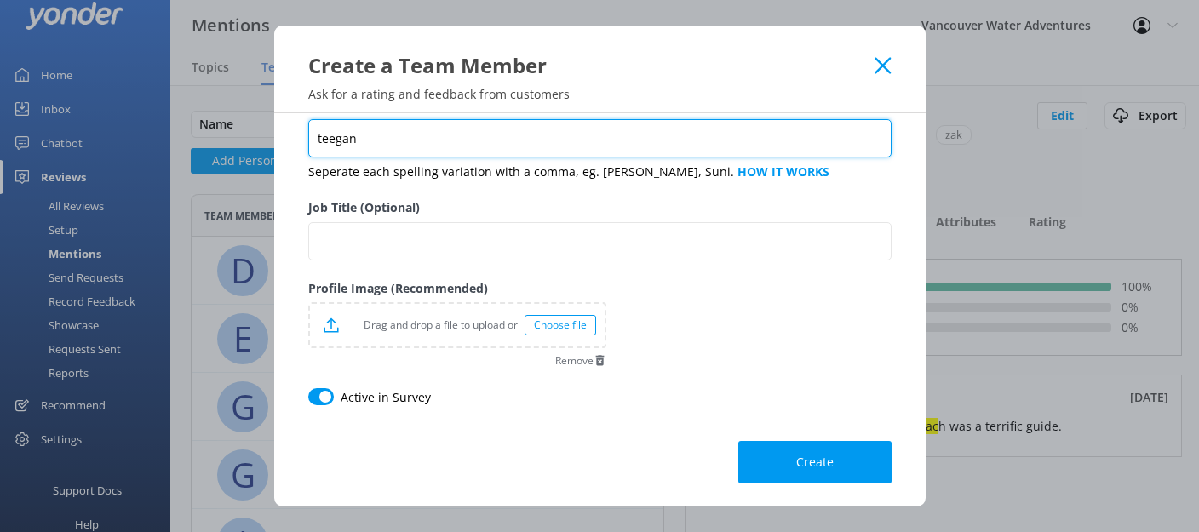
scroll to position [128, 0]
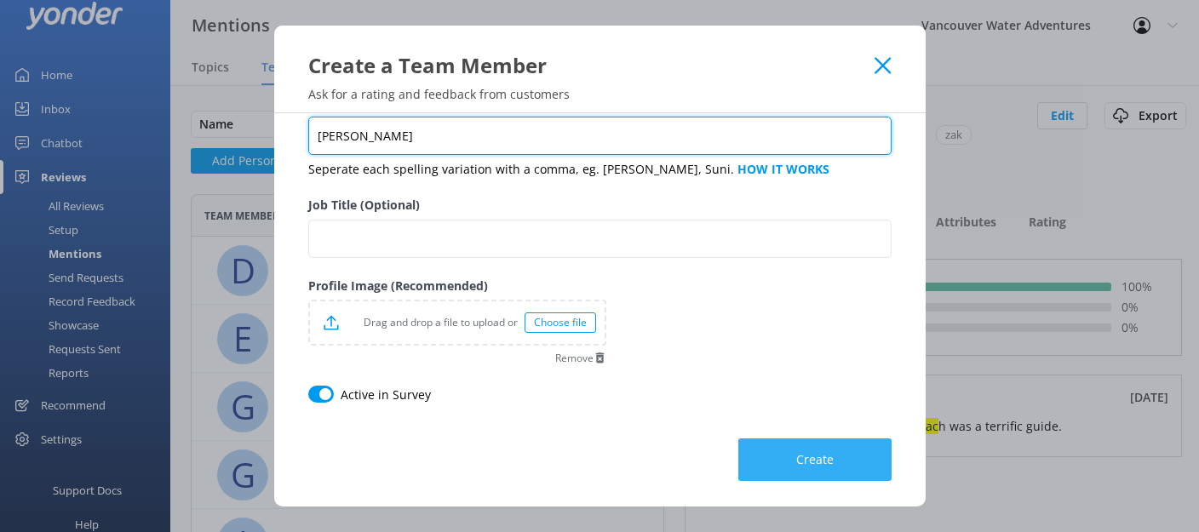
type input "[PERSON_NAME]"
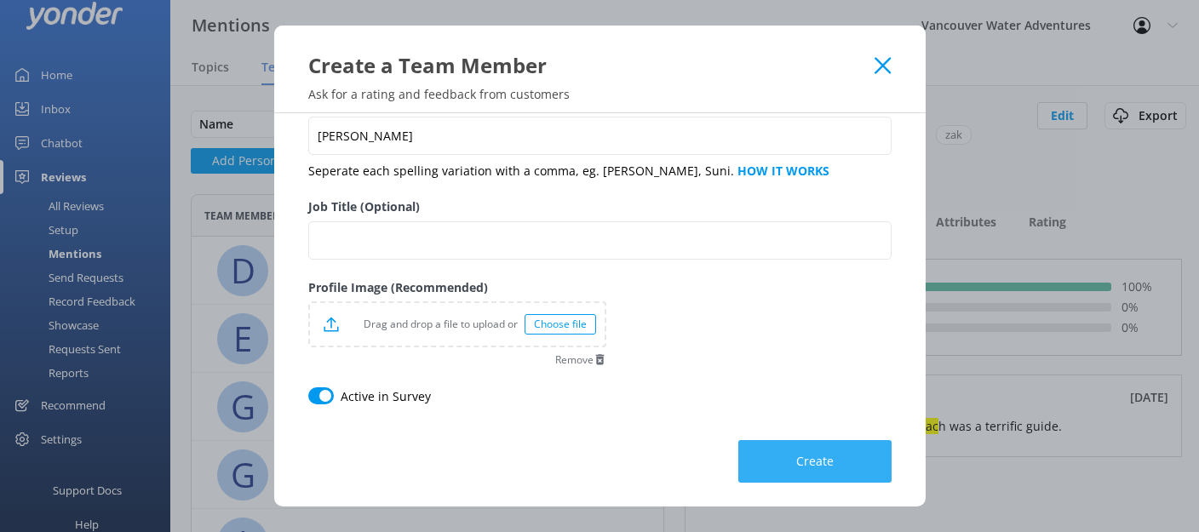
click at [760, 462] on button "Create" at bounding box center [814, 461] width 153 height 43
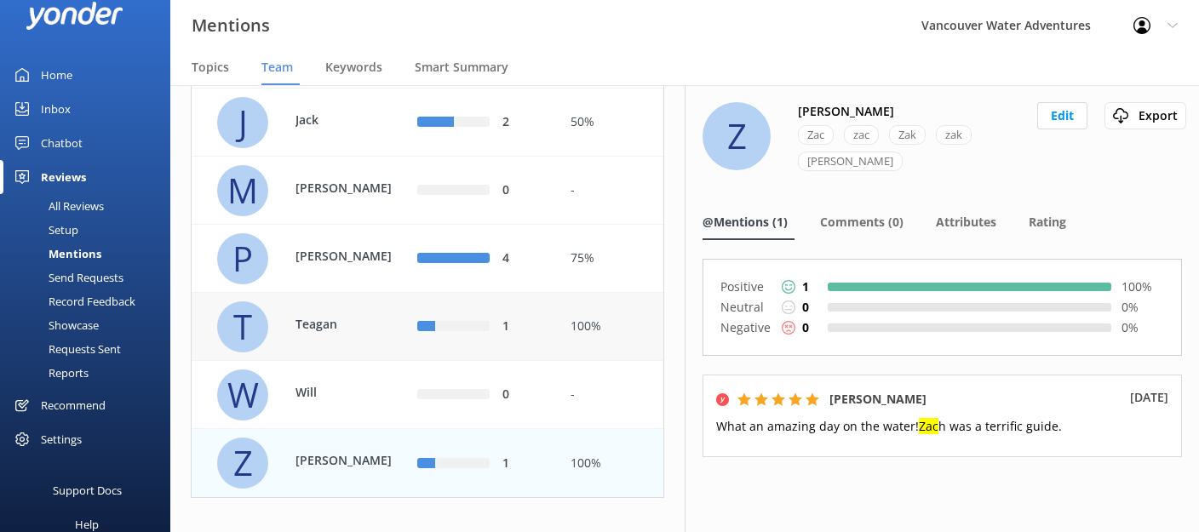
scroll to position [467, 0]
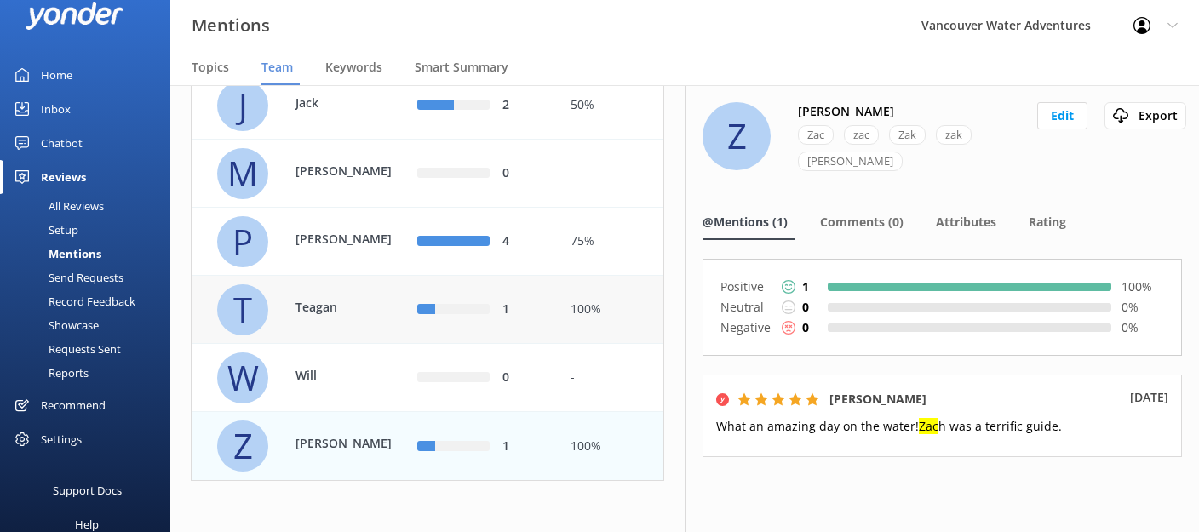
click at [371, 310] on p "Teagan" at bounding box center [350, 307] width 111 height 19
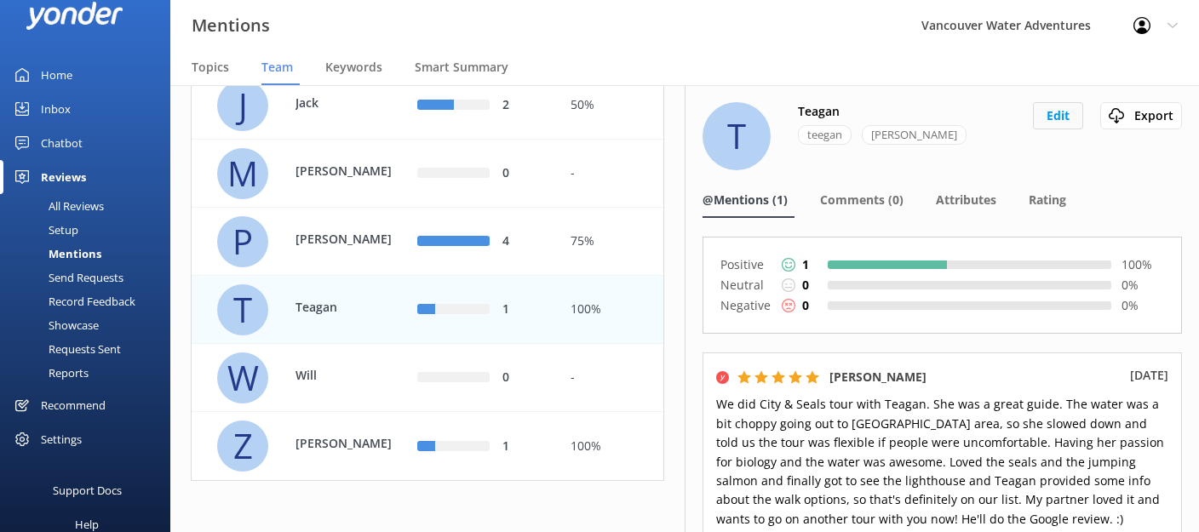
click at [1050, 118] on button "Edit" at bounding box center [1058, 115] width 50 height 27
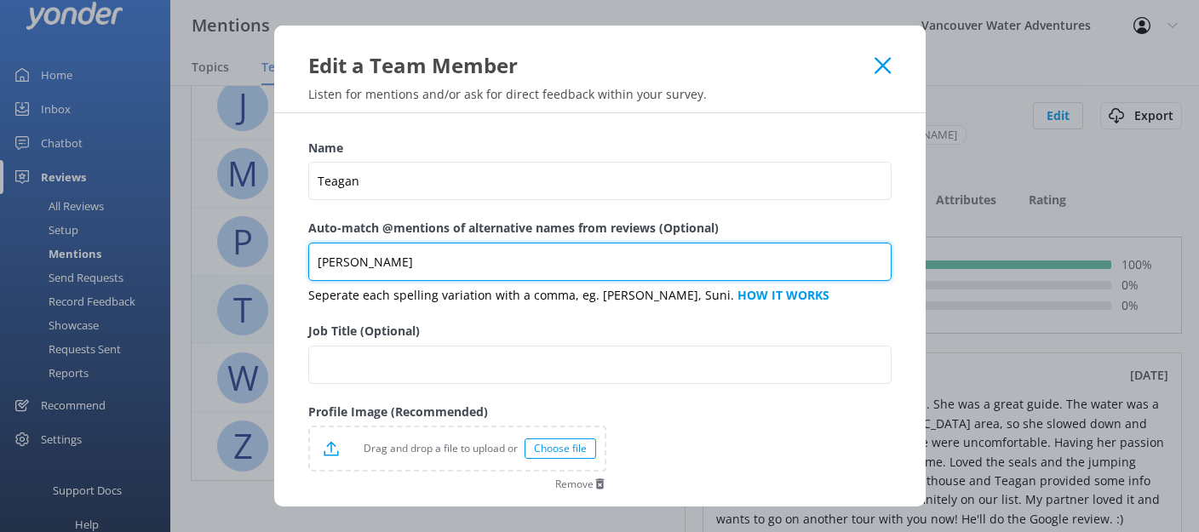
click at [547, 274] on input "[PERSON_NAME]" at bounding box center [599, 262] width 583 height 38
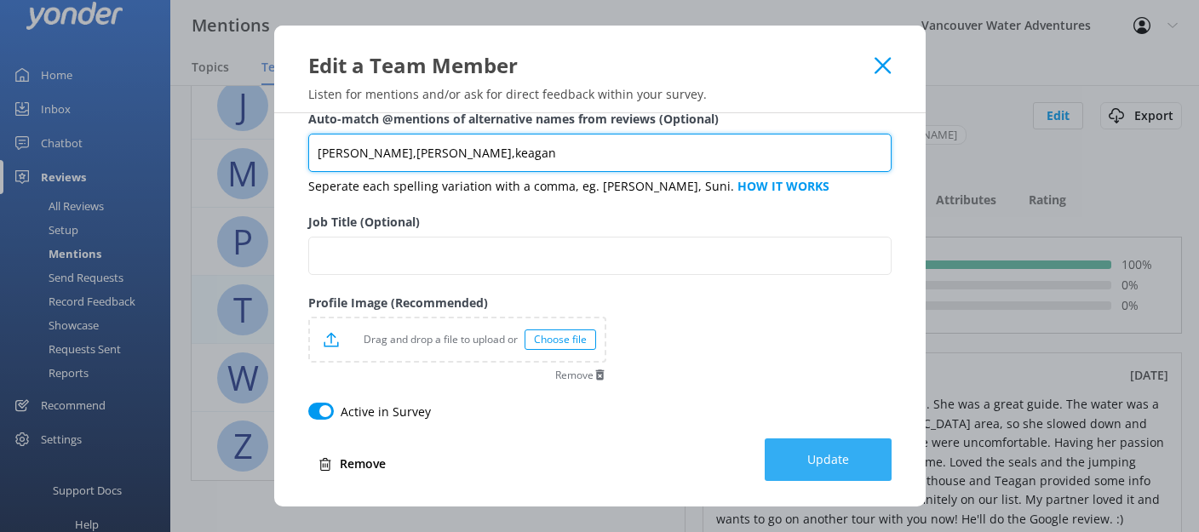
type input "[PERSON_NAME],[PERSON_NAME],keagan"
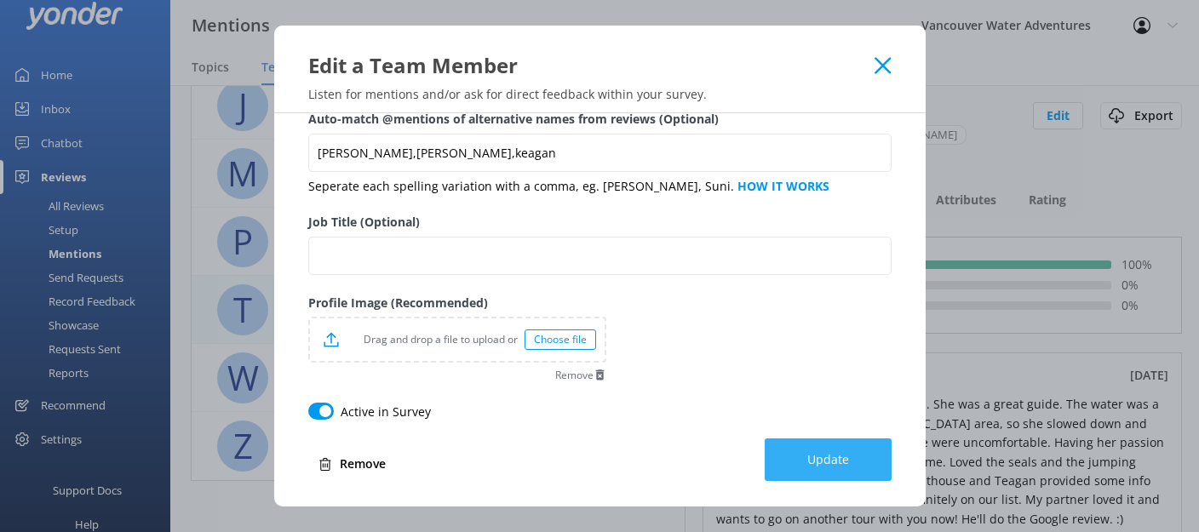
click at [816, 454] on span "Update" at bounding box center [828, 459] width 42 height 17
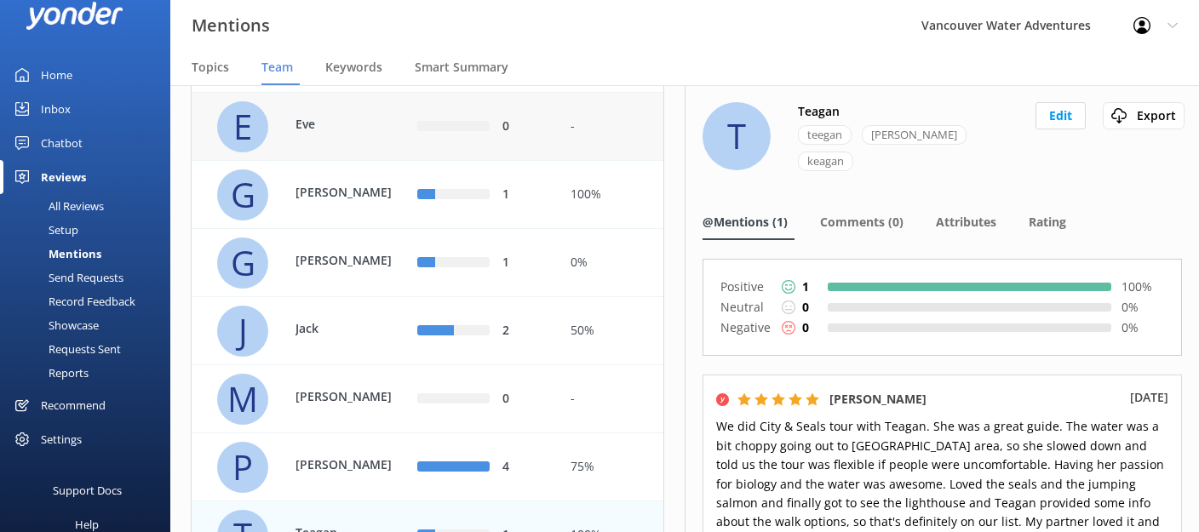
scroll to position [391, 0]
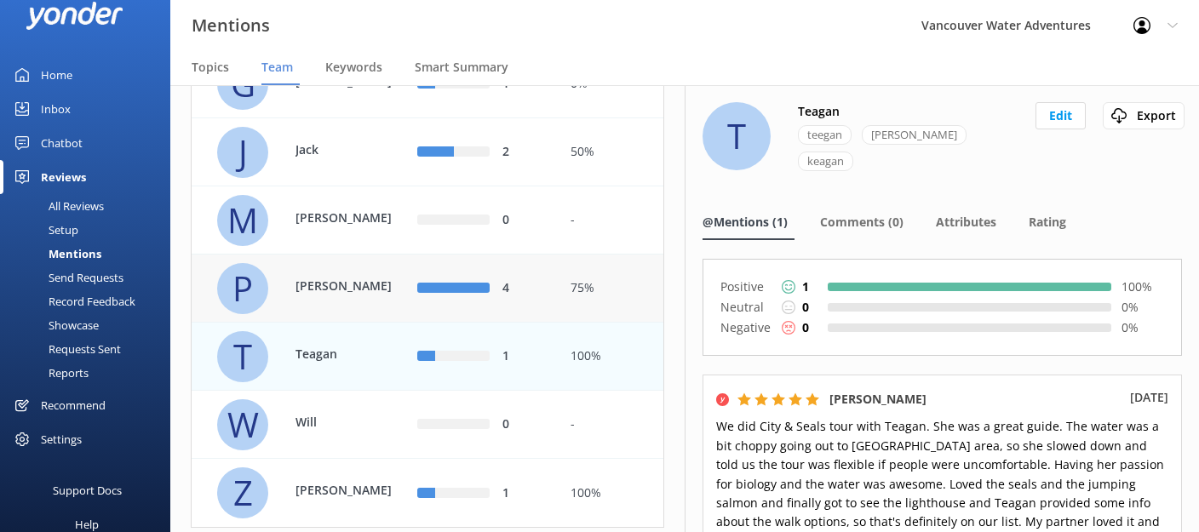
click at [437, 300] on div "4" at bounding box center [480, 289] width 153 height 68
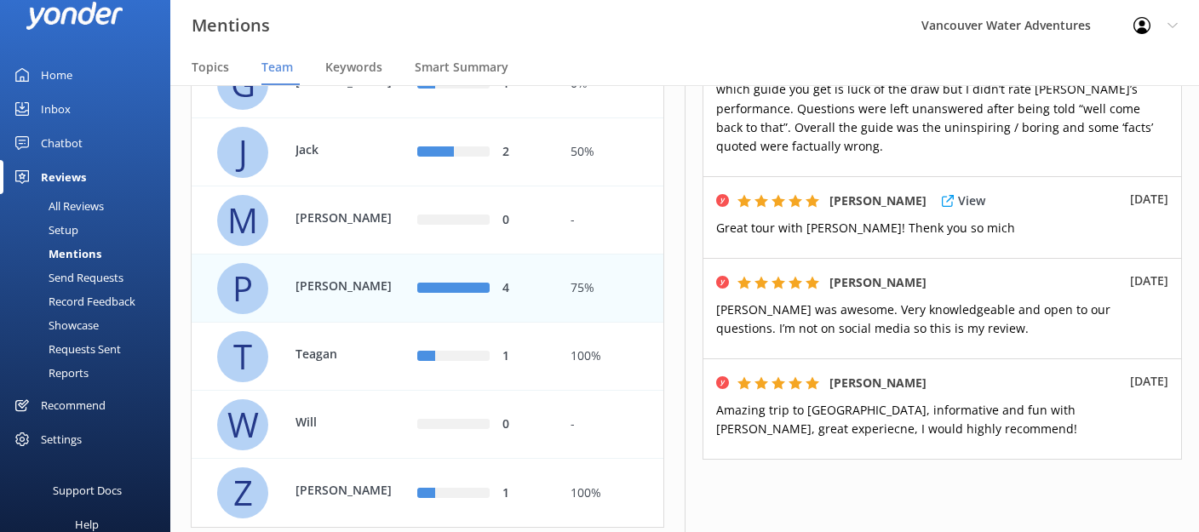
scroll to position [369, 0]
